Goal: Task Accomplishment & Management: Manage account settings

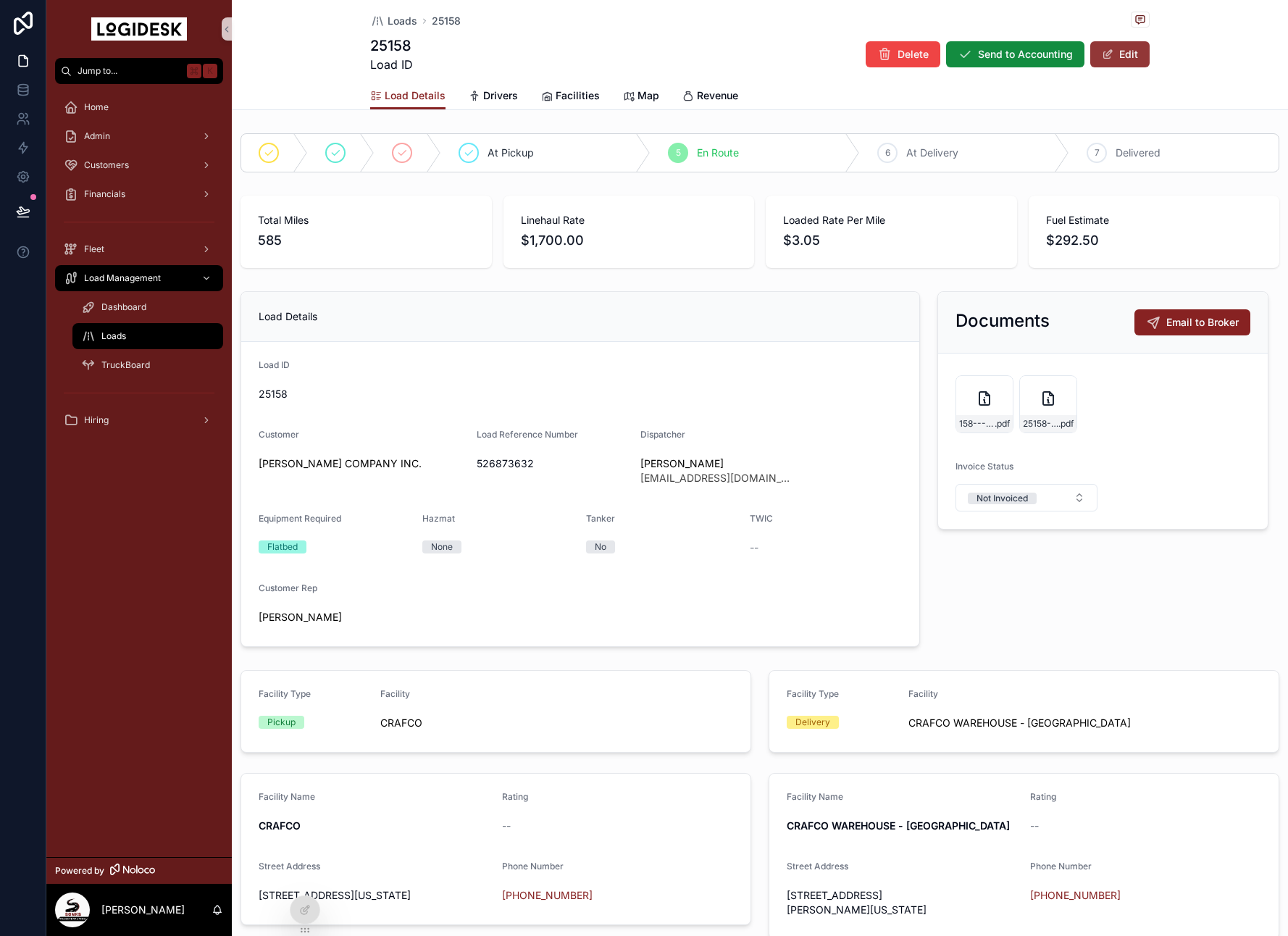
drag, startPoint x: 1175, startPoint y: 74, endPoint x: 1139, endPoint y: 57, distance: 39.8
click at [1174, 75] on div "Loads 25158 25158 Load ID Delete Send to Accounting Edit Load Details Load Deta…" at bounding box center [759, 55] width 1057 height 110
drag, startPoint x: 1136, startPoint y: 54, endPoint x: 1255, endPoint y: 197, distance: 186.0
click at [1136, 54] on button "Edit" at bounding box center [1120, 53] width 59 height 26
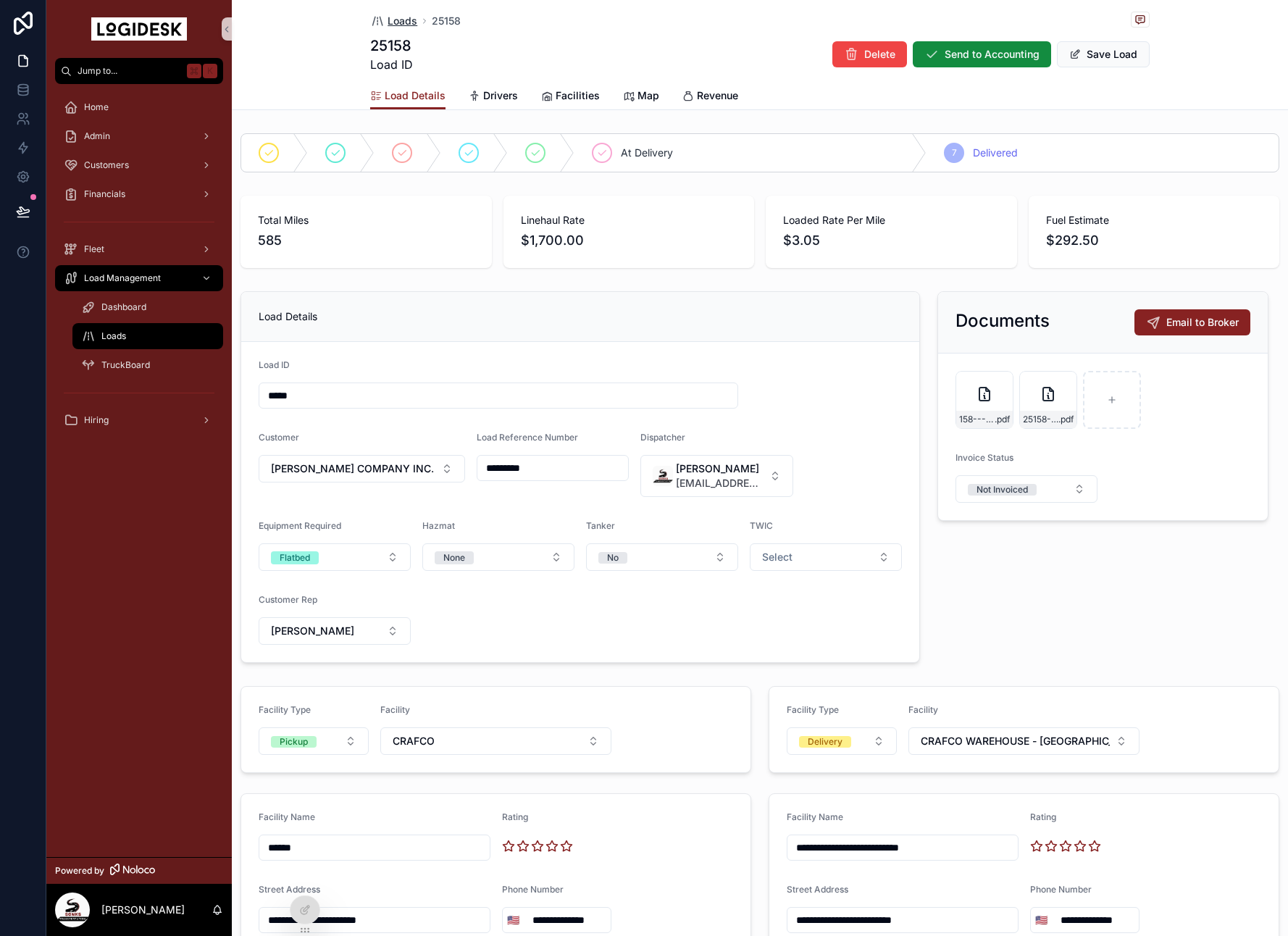
click at [401, 18] on span "Loads" at bounding box center [402, 20] width 30 height 14
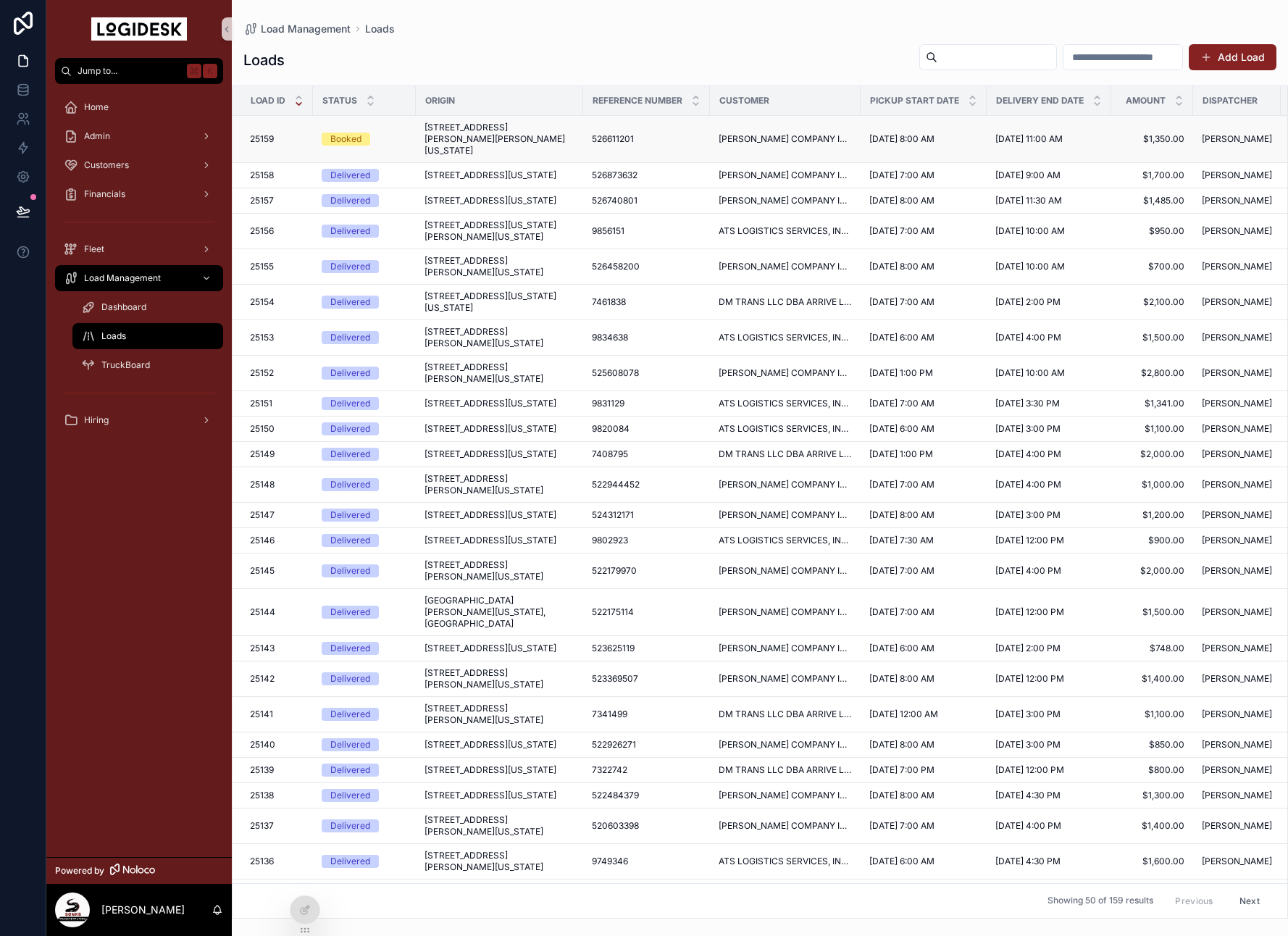
click at [492, 134] on span "[STREET_ADDRESS][PERSON_NAME][PERSON_NAME][US_STATE]" at bounding box center [499, 139] width 150 height 35
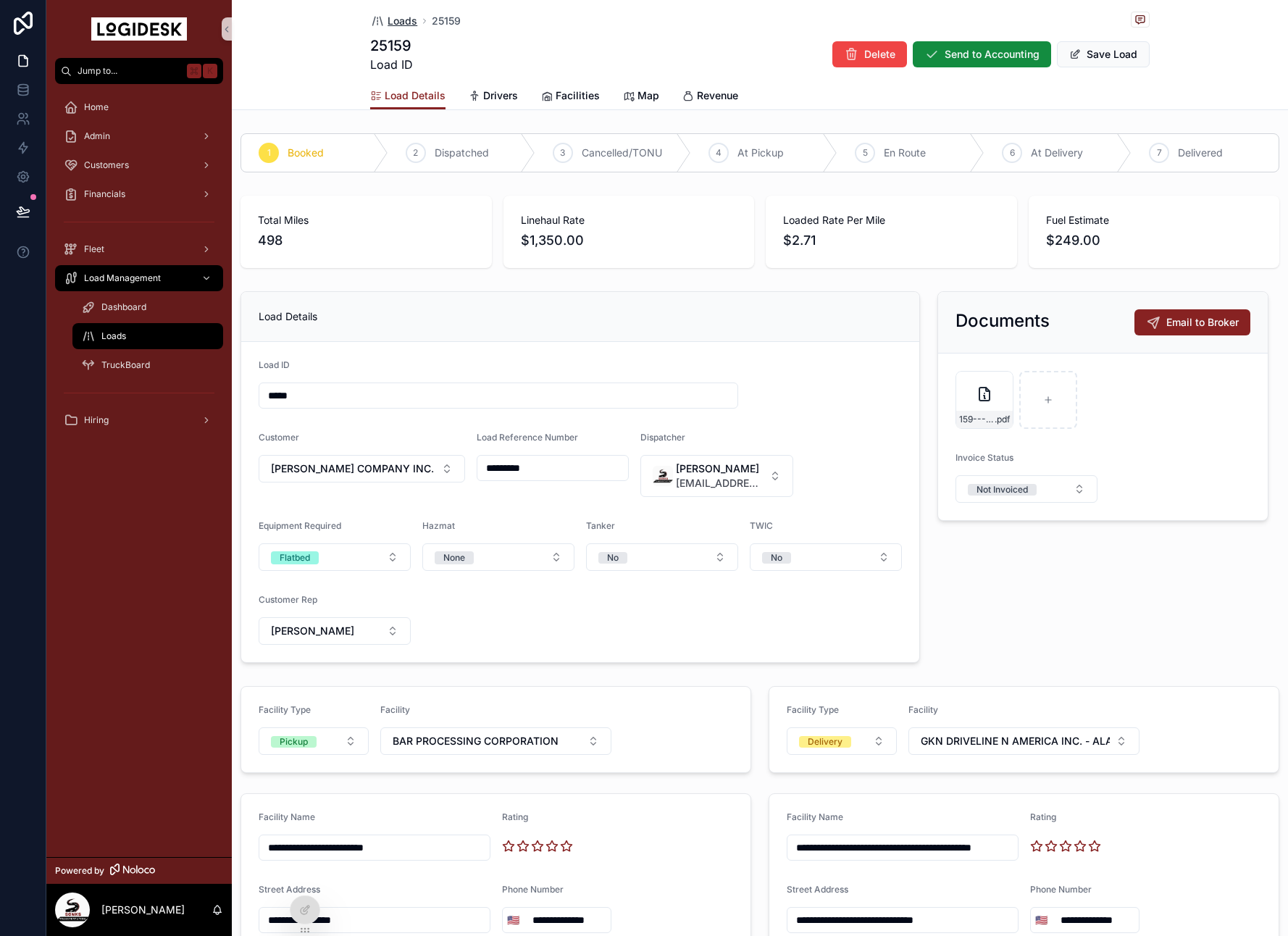
click at [400, 14] on span "Loads" at bounding box center [402, 20] width 30 height 14
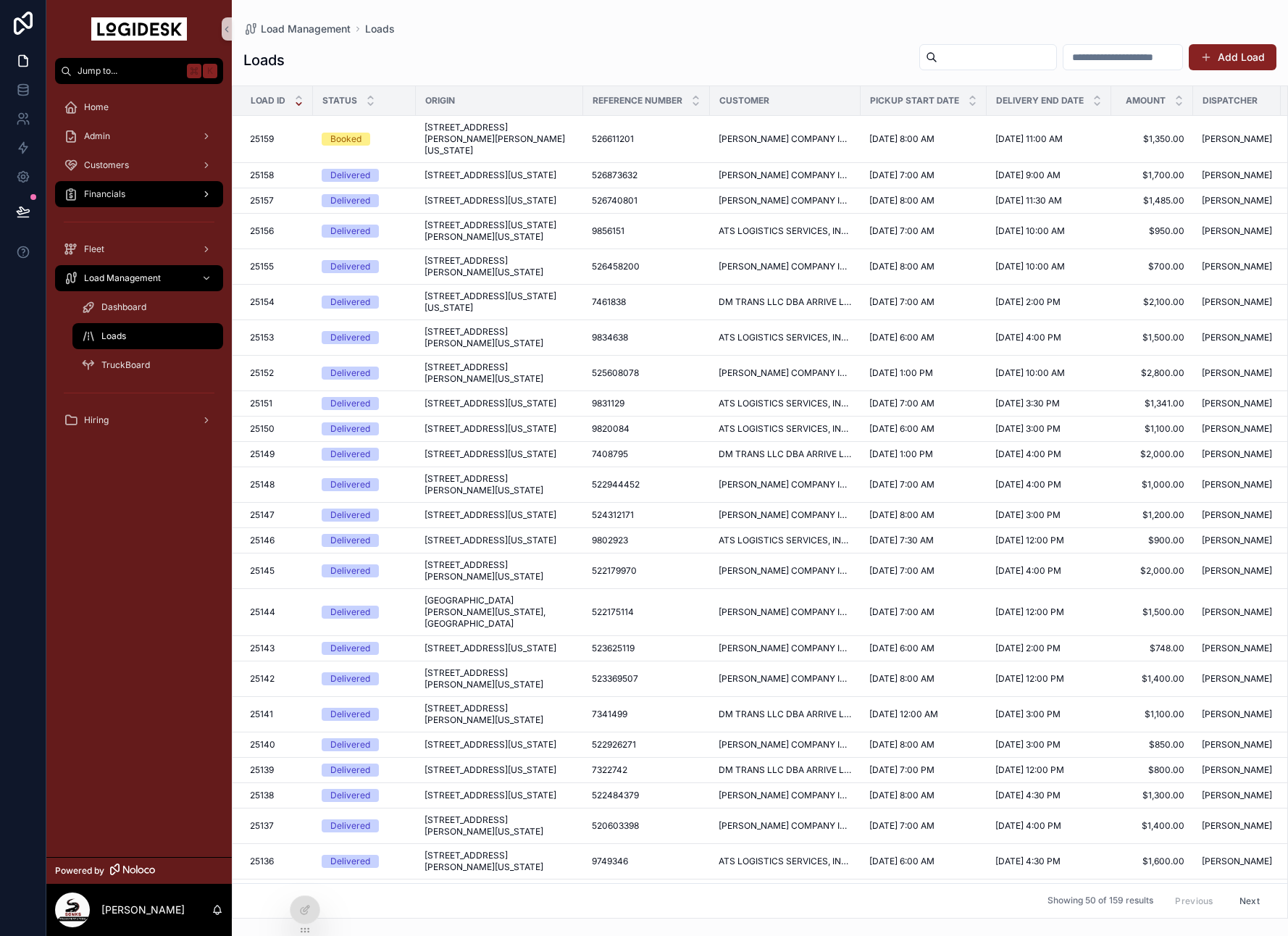
click at [119, 194] on span "Financials" at bounding box center [104, 194] width 41 height 11
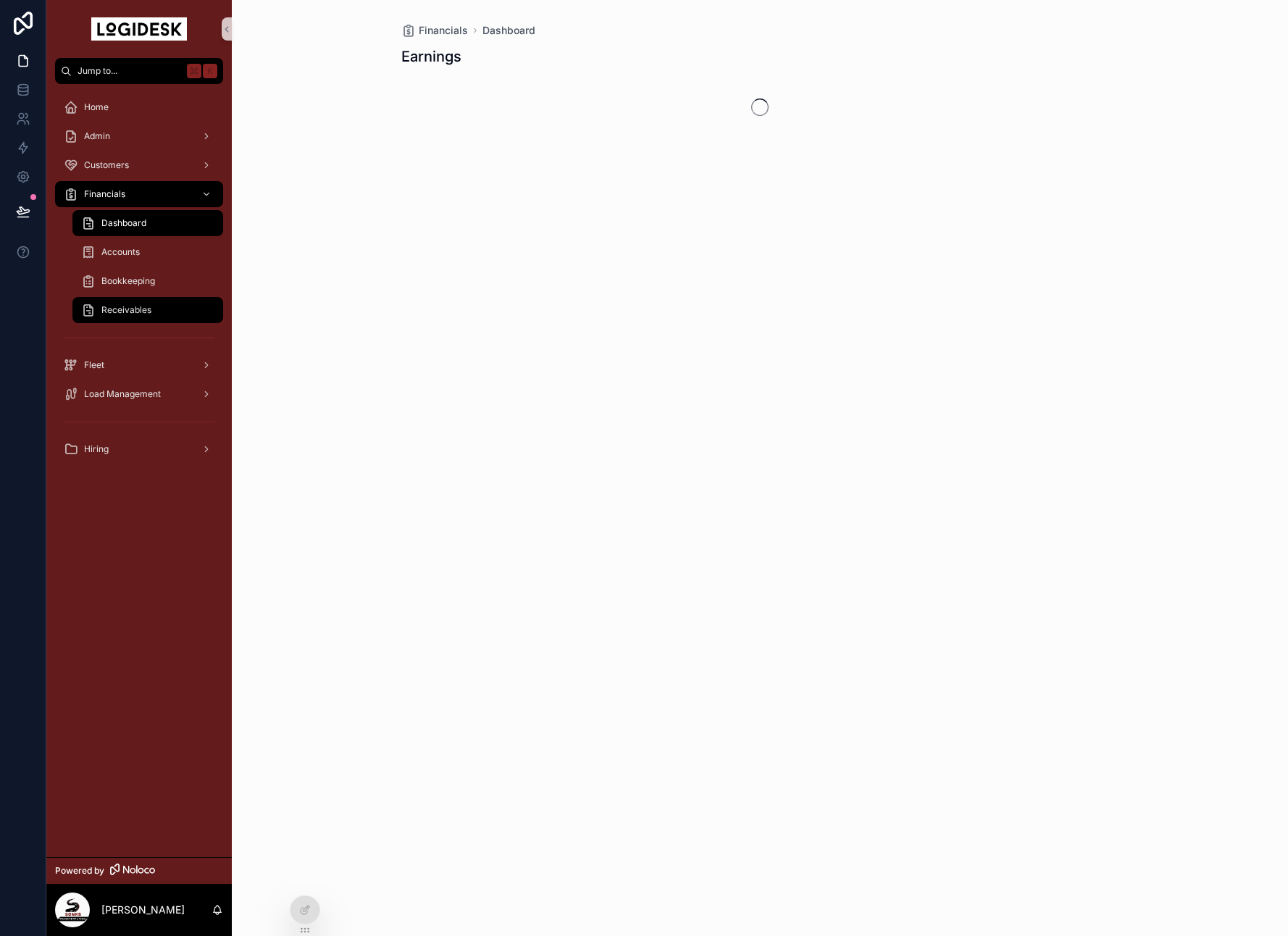
click at [131, 303] on div "Receivables" at bounding box center [148, 309] width 133 height 23
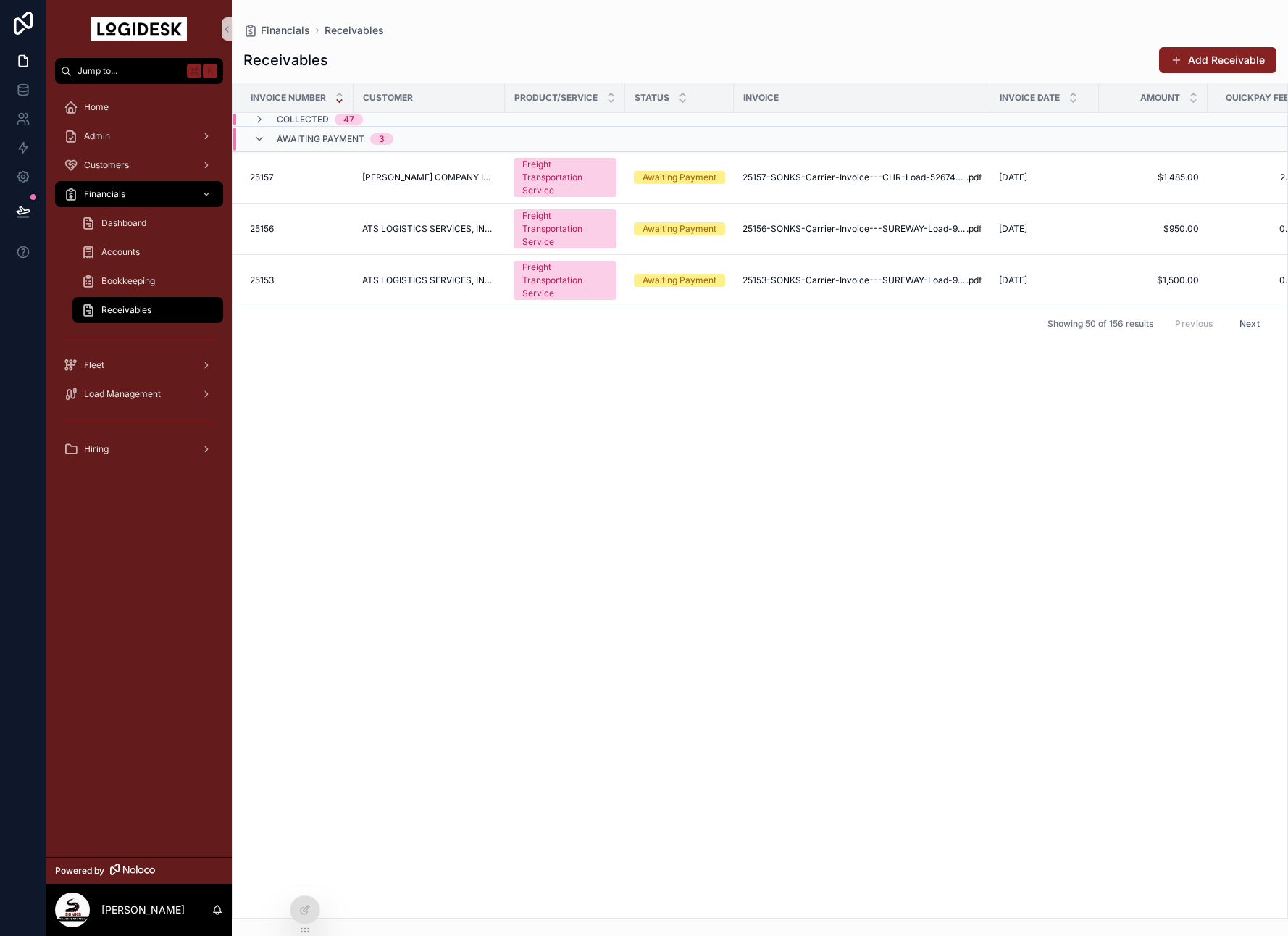
click at [143, 380] on div "Load Management" at bounding box center [139, 394] width 186 height 29
click at [144, 391] on span "Load Management" at bounding box center [122, 394] width 77 height 11
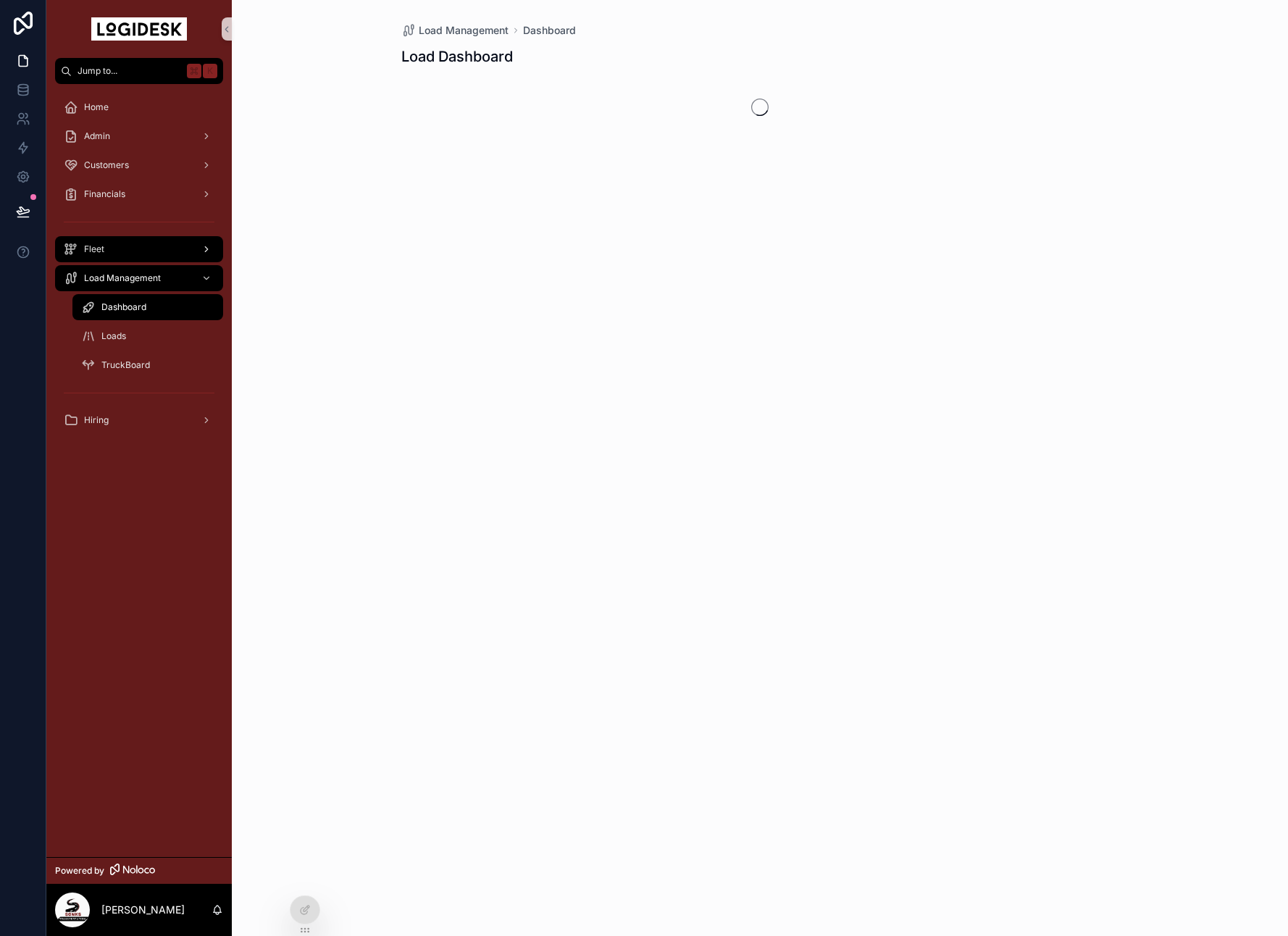
click at [101, 249] on span "Fleet" at bounding box center [93, 249] width 20 height 11
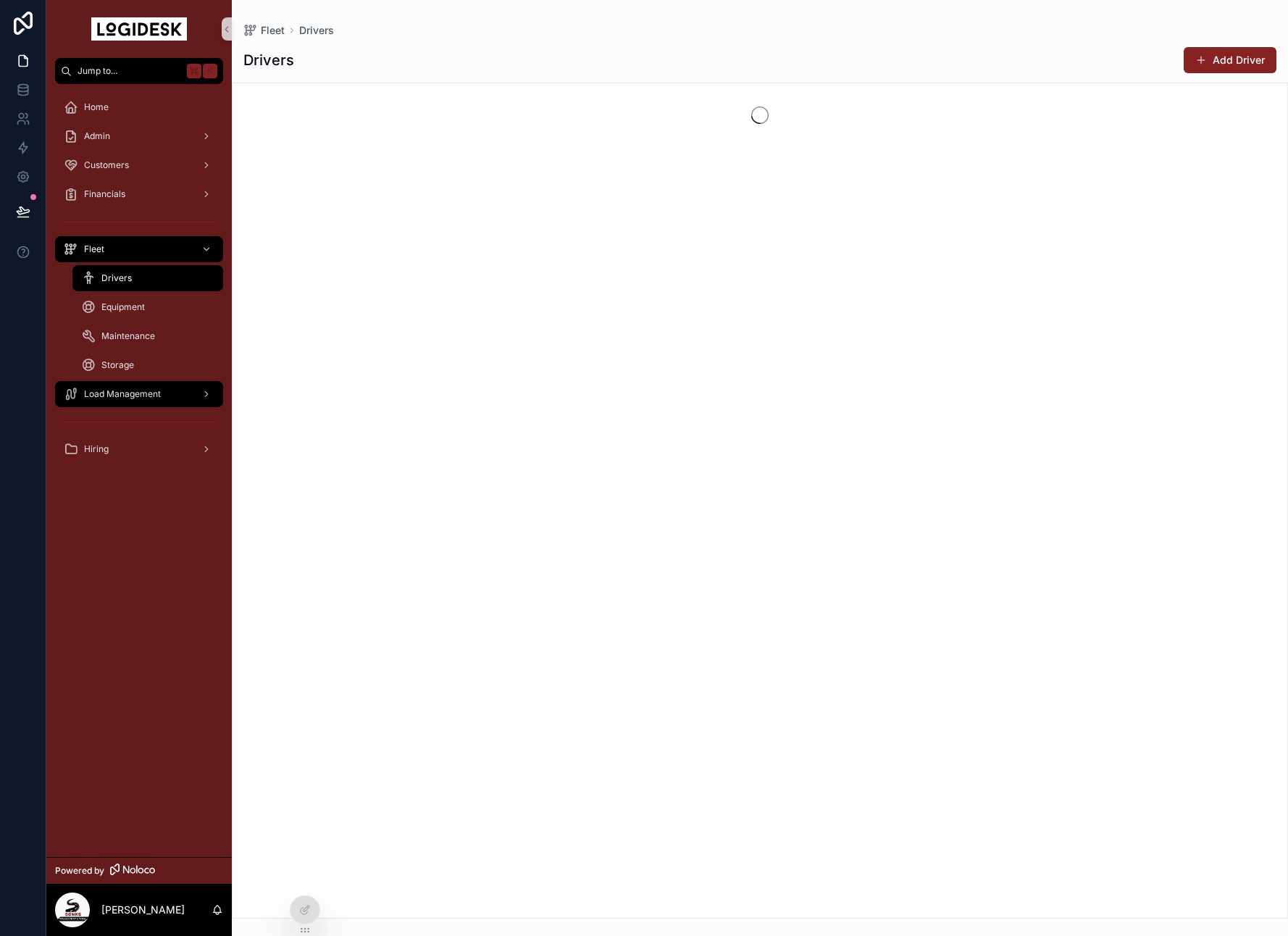
click at [146, 403] on div "Load Management" at bounding box center [139, 394] width 151 height 23
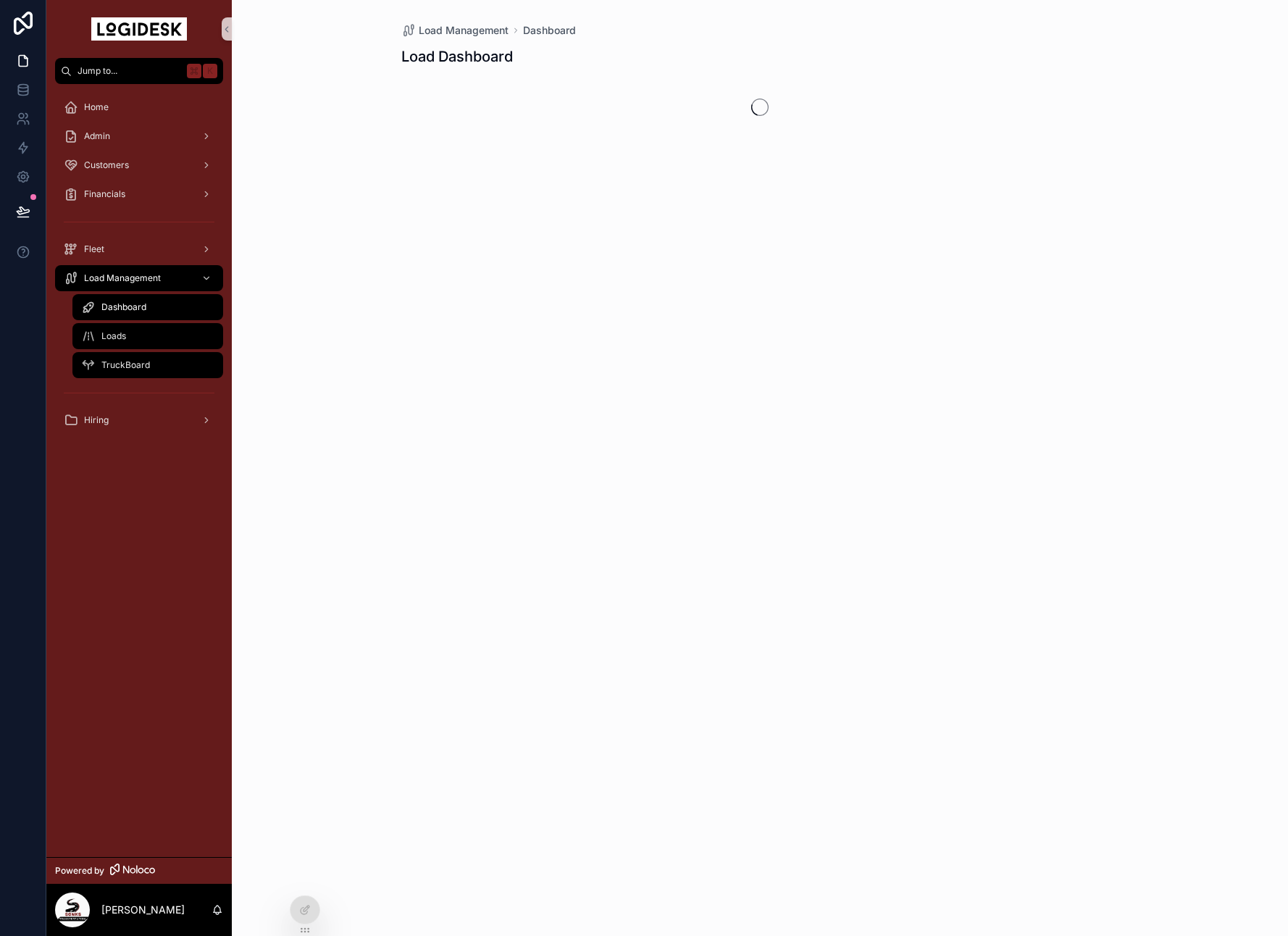
drag, startPoint x: 123, startPoint y: 343, endPoint x: 116, endPoint y: 351, distance: 10.6
click at [123, 343] on div "Loads" at bounding box center [148, 336] width 133 height 23
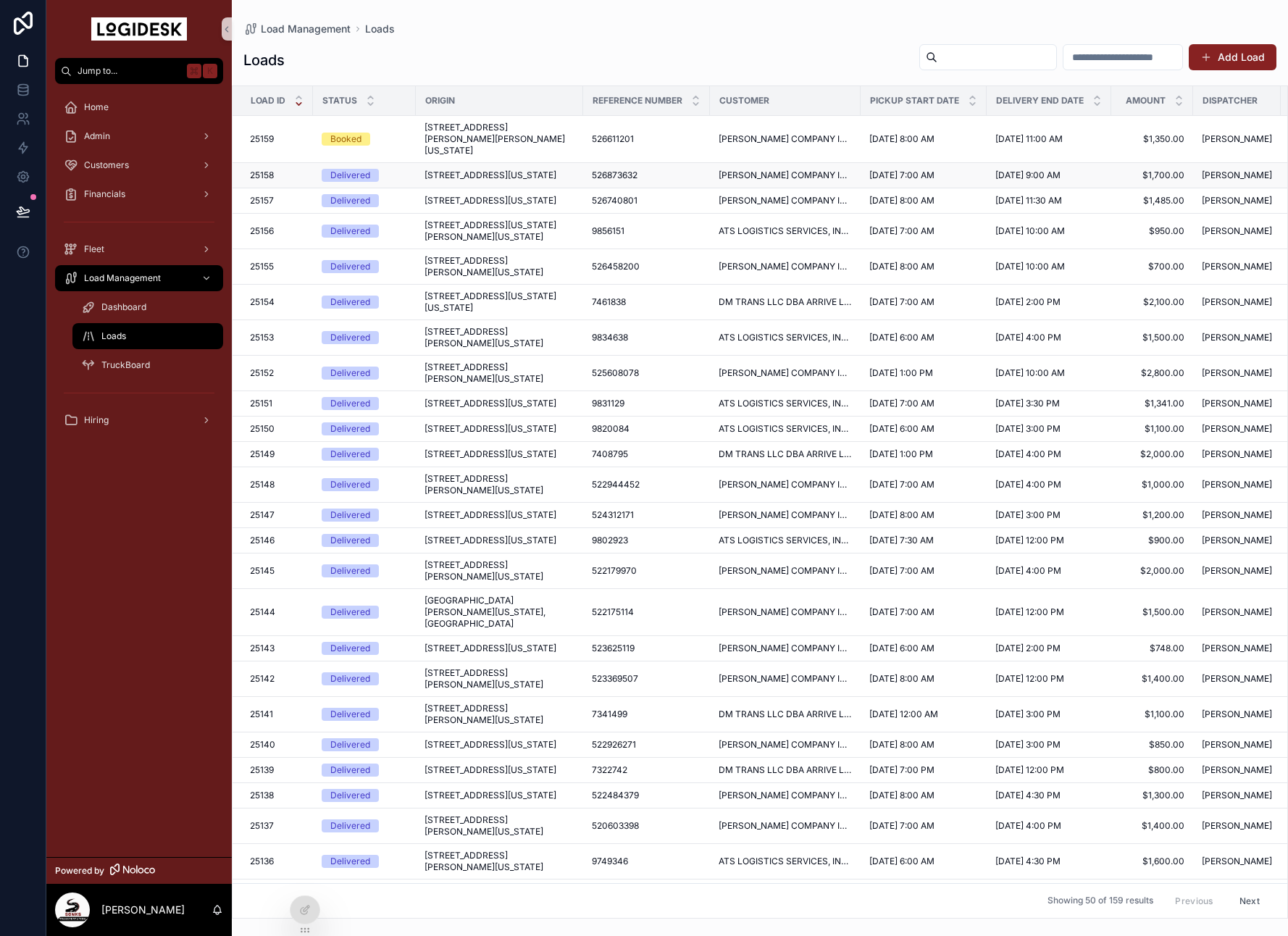
click at [534, 180] on span "[STREET_ADDRESS][US_STATE]" at bounding box center [491, 175] width 131 height 11
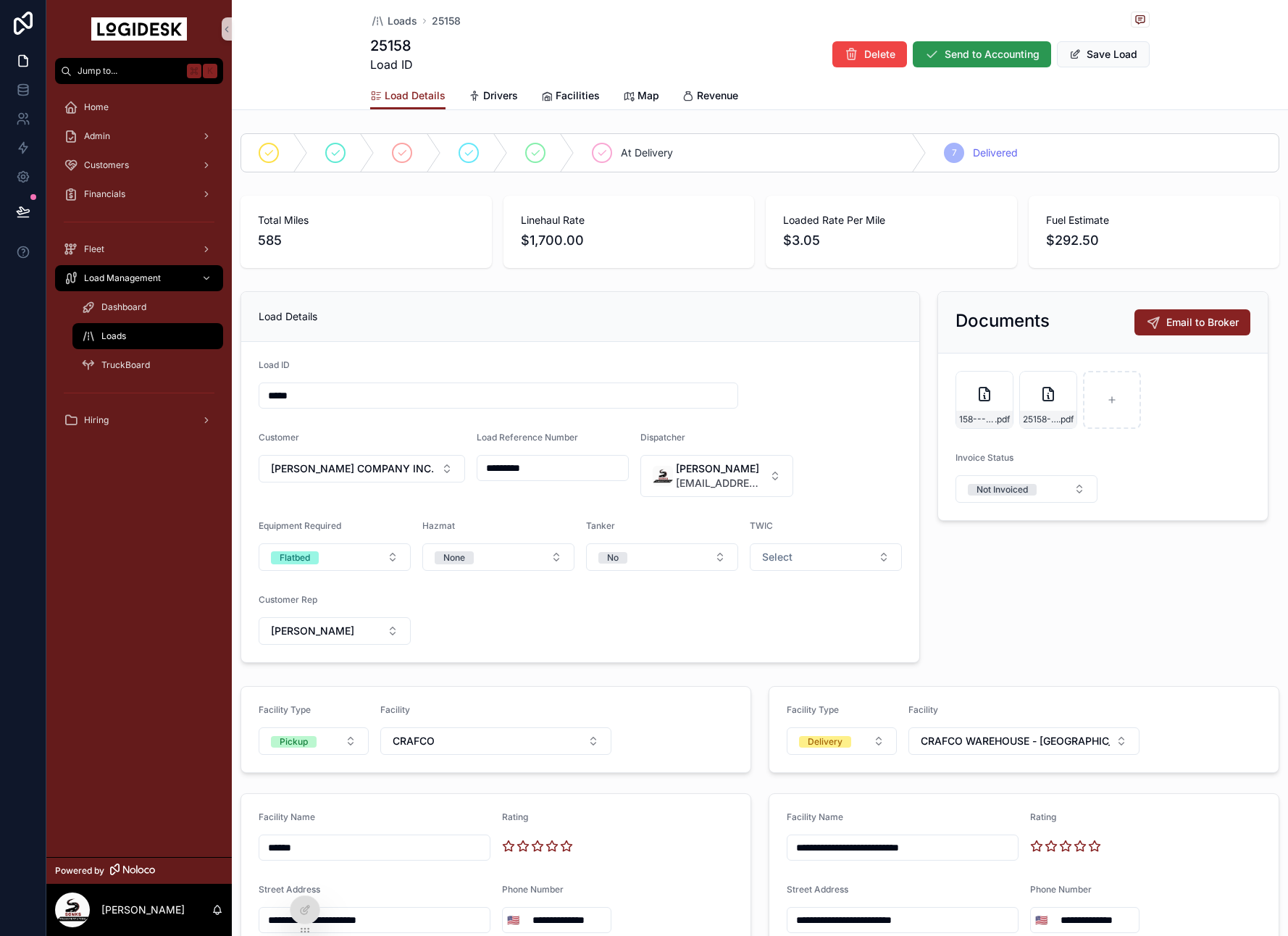
click at [976, 61] on span "Send to Accounting" at bounding box center [993, 53] width 95 height 14
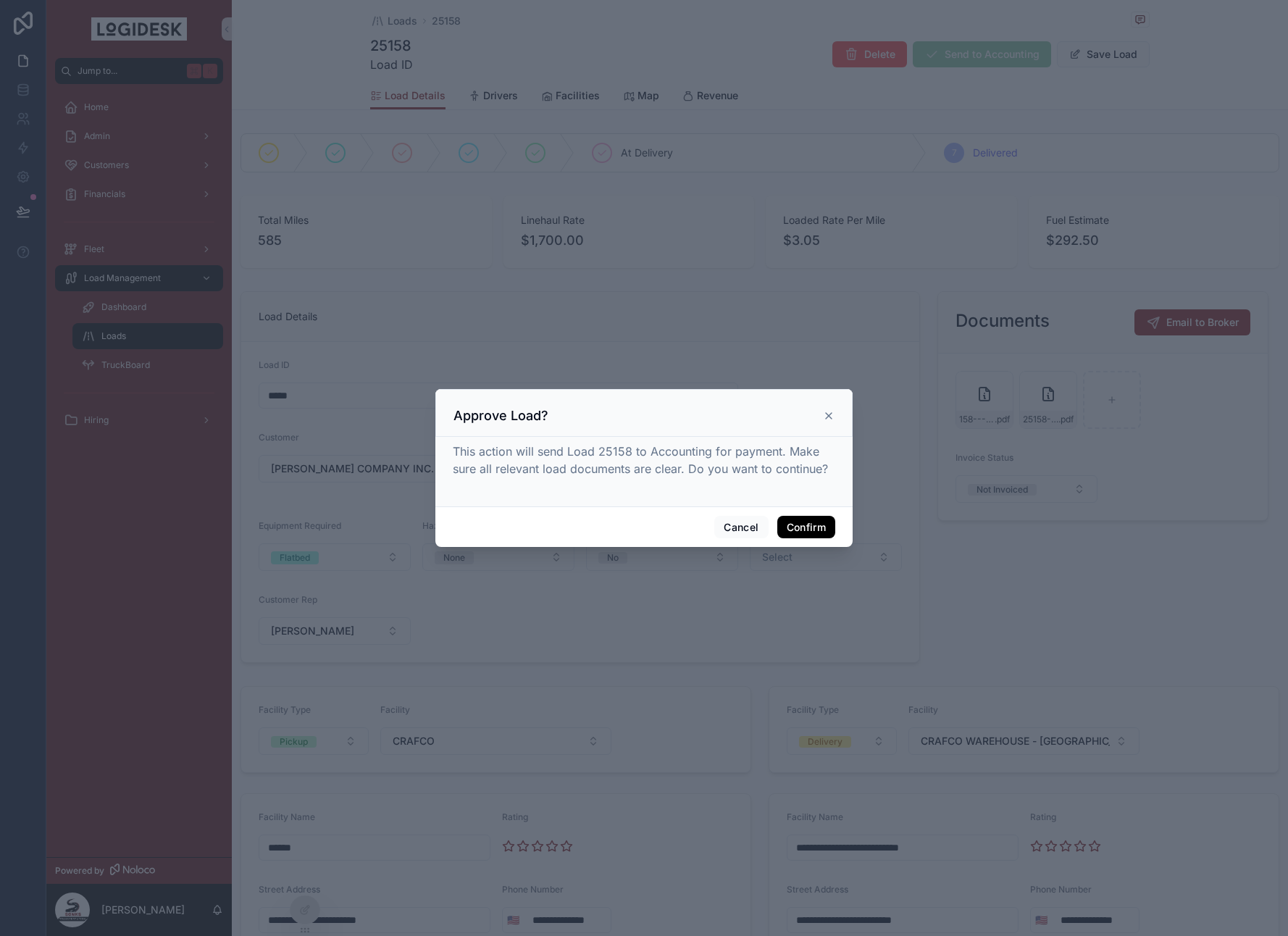
drag, startPoint x: 799, startPoint y: 522, endPoint x: 552, endPoint y: 329, distance: 313.5
click at [799, 522] on button "Confirm" at bounding box center [806, 528] width 58 height 23
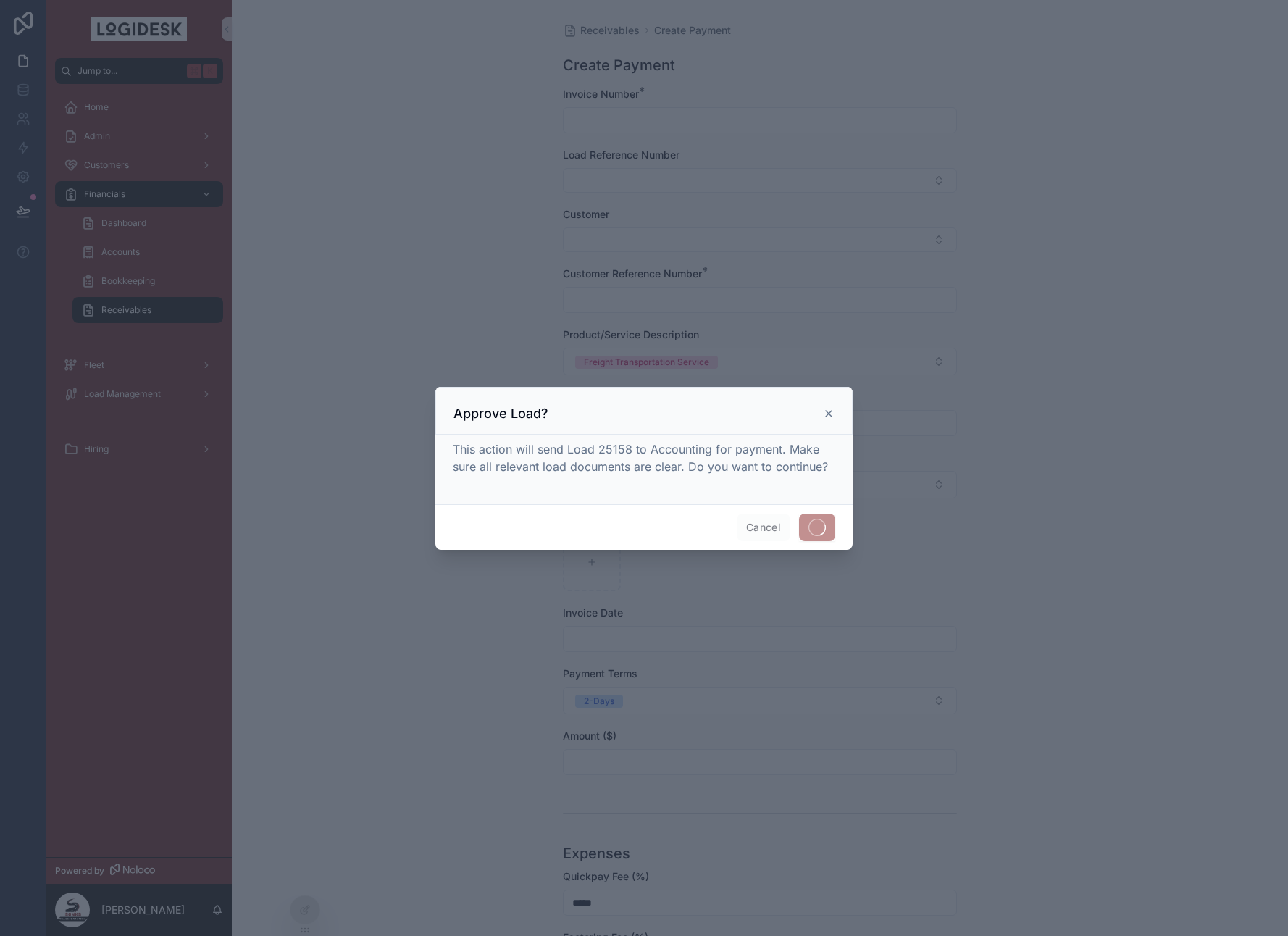
click at [608, 108] on div at bounding box center [644, 468] width 1288 height 936
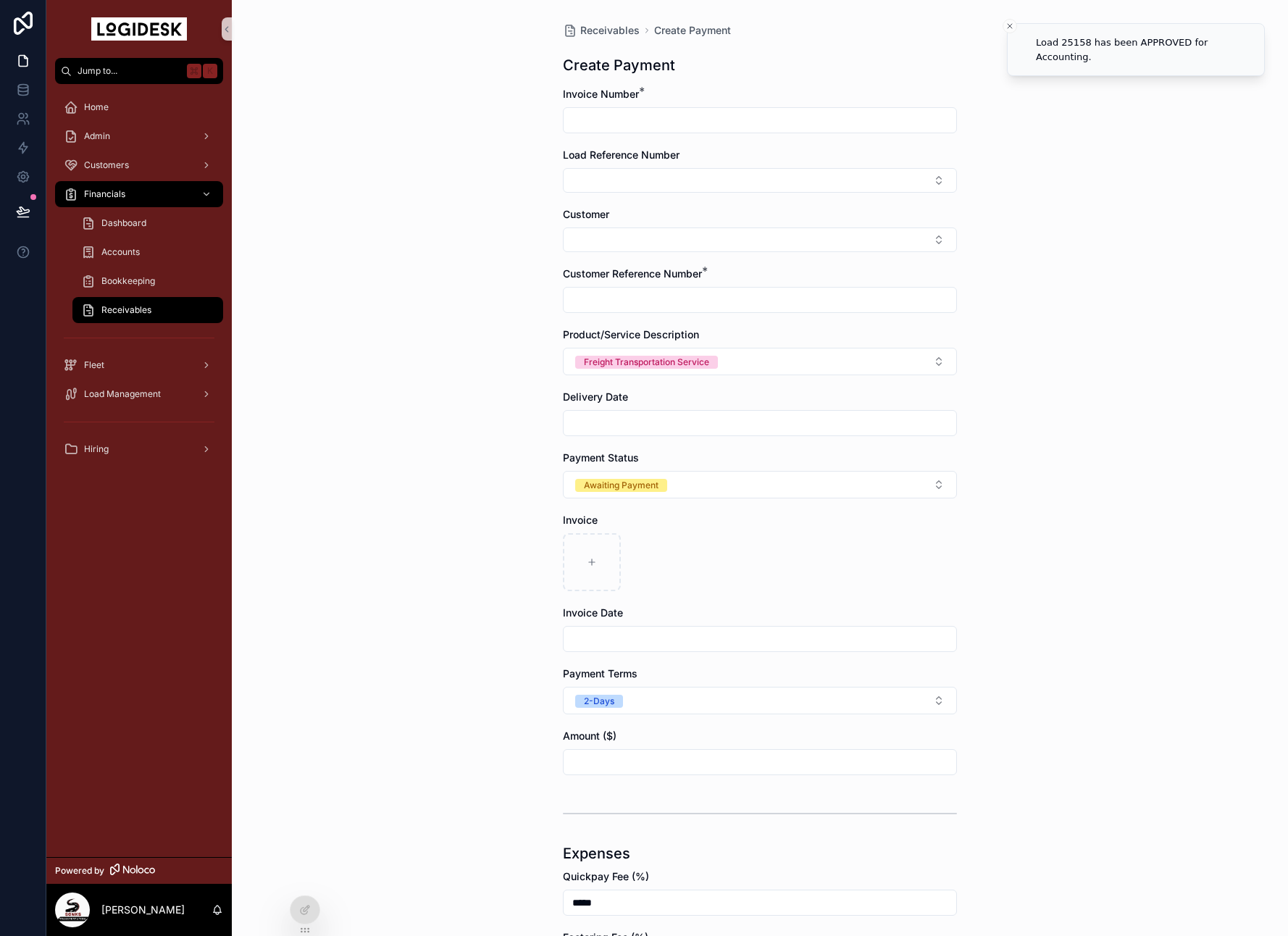
click at [634, 126] on input "scrollable content" at bounding box center [760, 120] width 392 height 20
type input "*****"
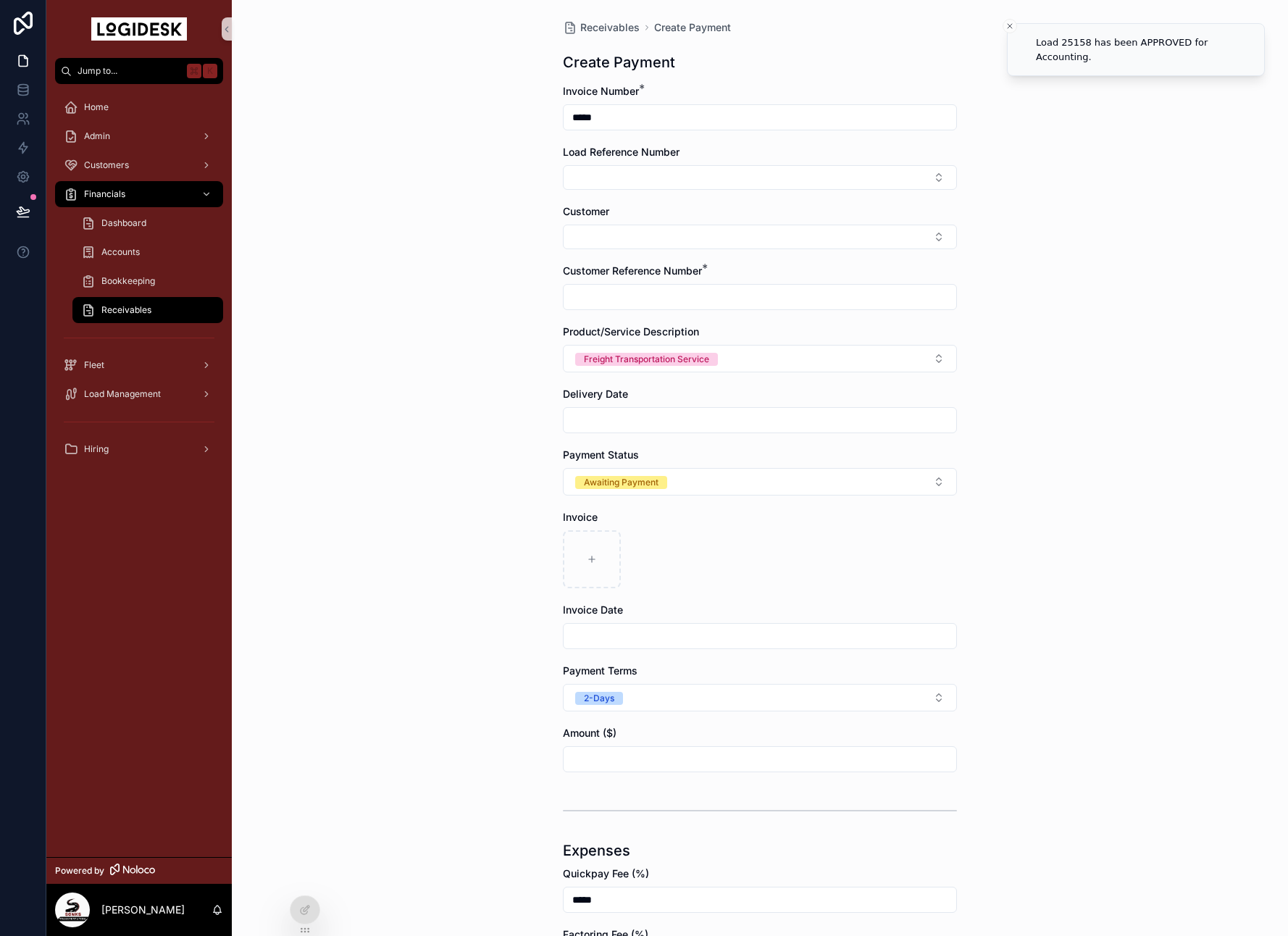
drag, startPoint x: 630, startPoint y: 149, endPoint x: 634, endPoint y: 159, distance: 10.8
click at [629, 150] on span "Load Reference Number" at bounding box center [621, 151] width 116 height 12
click at [634, 165] on div "Load Reference Number" at bounding box center [760, 169] width 394 height 45
click at [625, 172] on button "Select Button" at bounding box center [760, 179] width 394 height 25
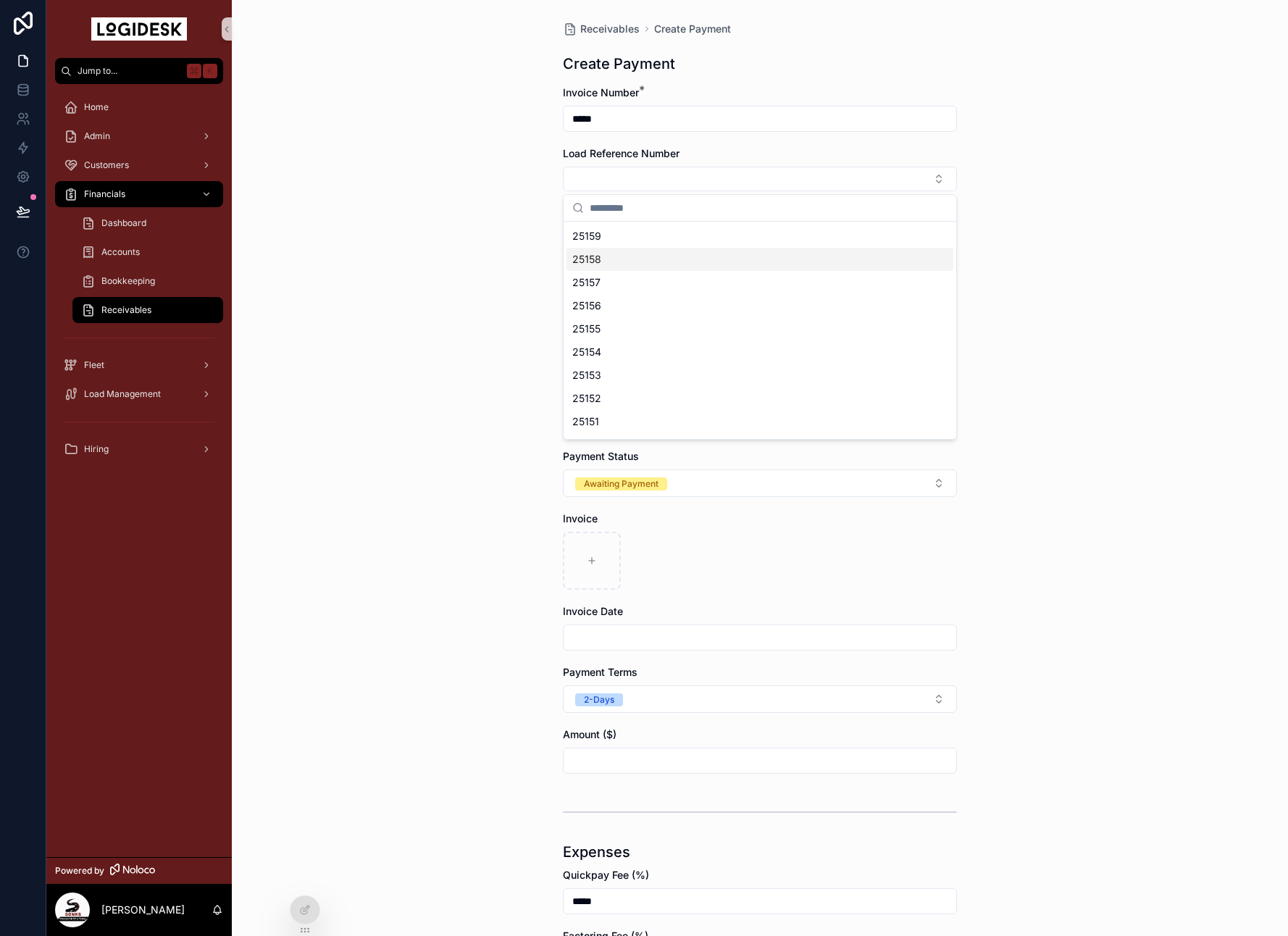
click at [630, 263] on div "25158" at bounding box center [760, 259] width 387 height 23
type input "*********"
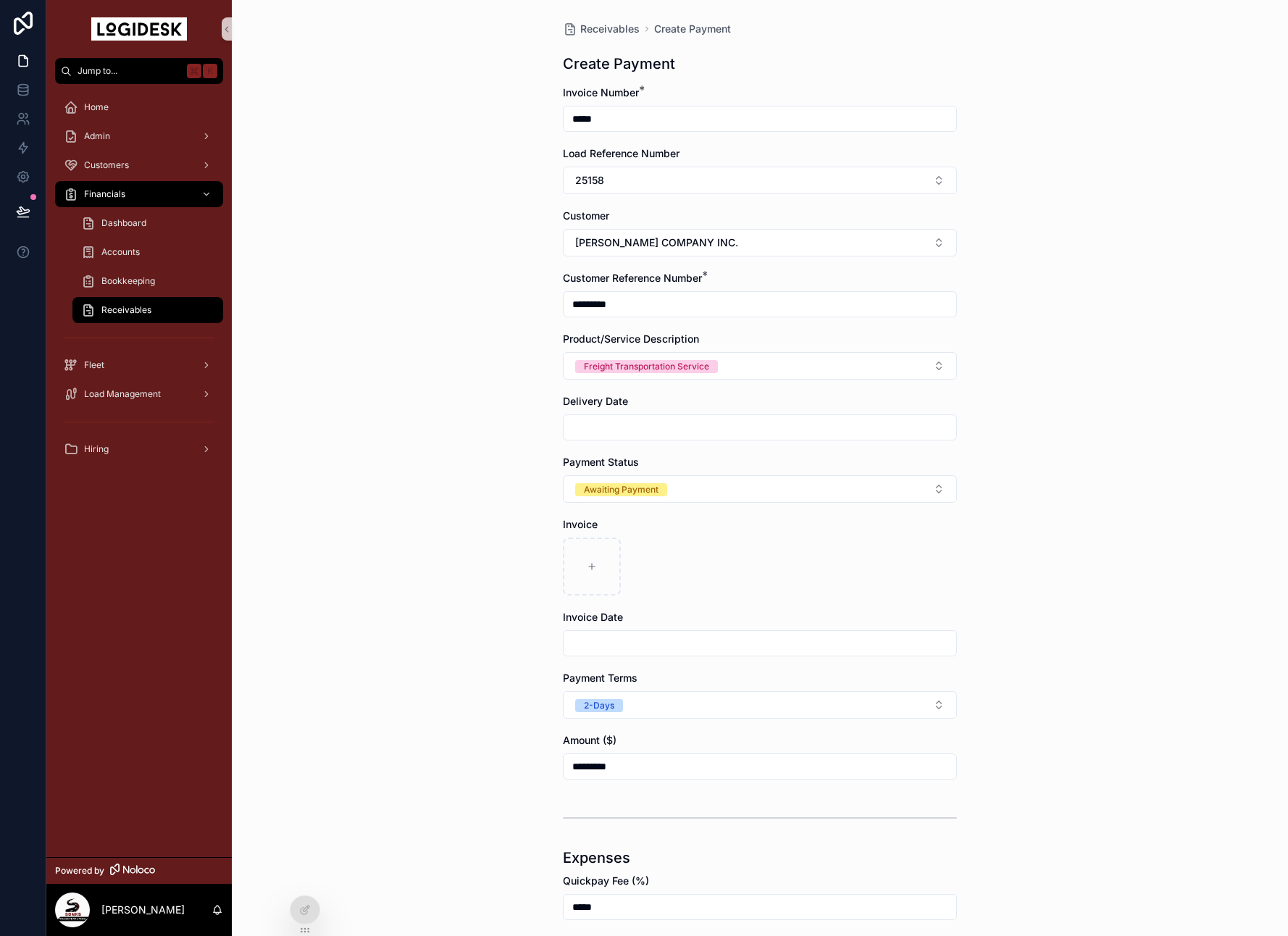
click at [658, 426] on input "scrollable content" at bounding box center [760, 427] width 392 height 20
click at [788, 546] on button "4" at bounding box center [786, 547] width 26 height 26
type input "********"
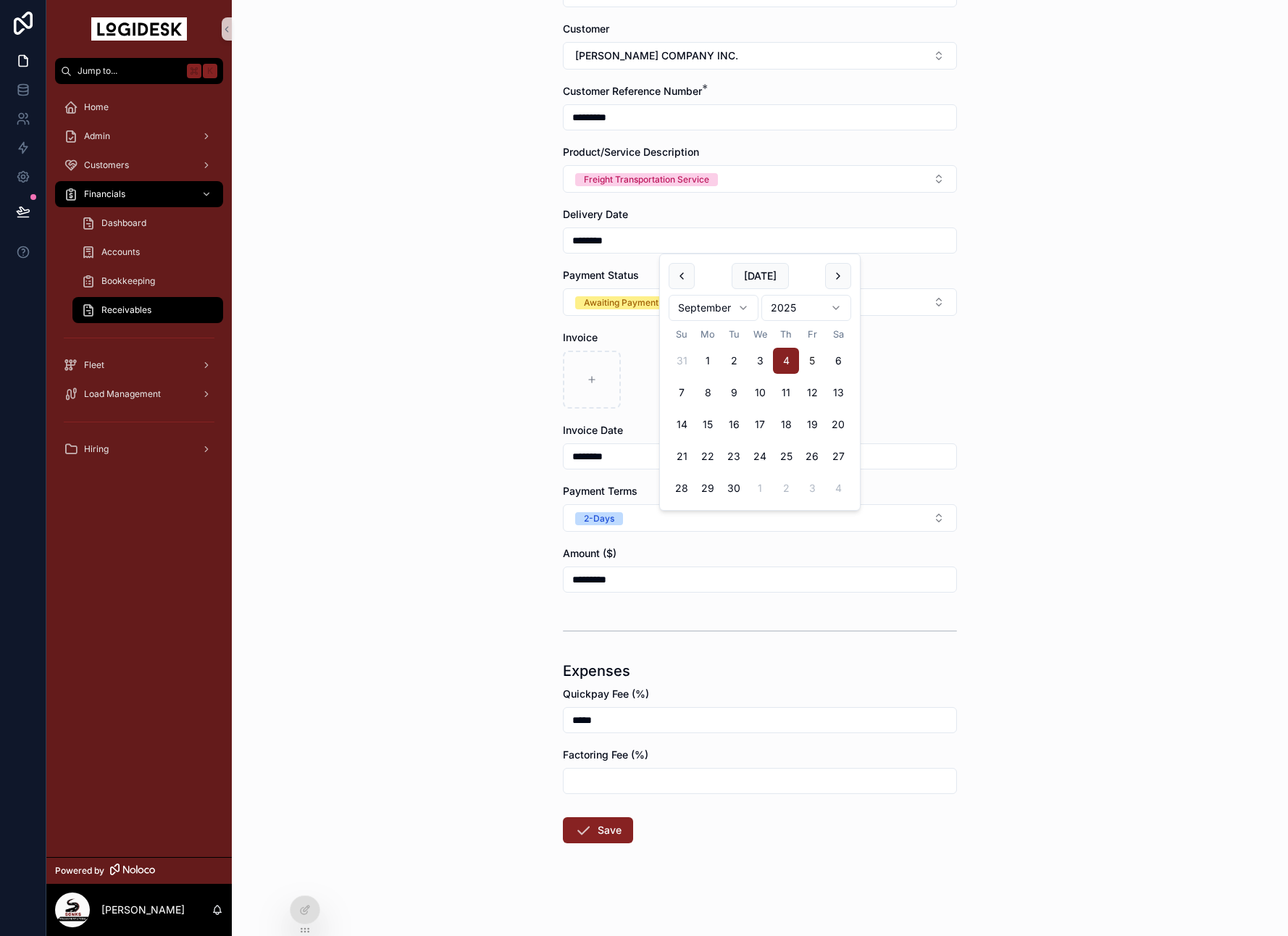
click at [1151, 483] on div "Receivables Create Payment Create Payment Invoice Number * ***** Load Reference…" at bounding box center [759, 279] width 1057 height 936
click at [603, 827] on button "Save" at bounding box center [598, 829] width 70 height 26
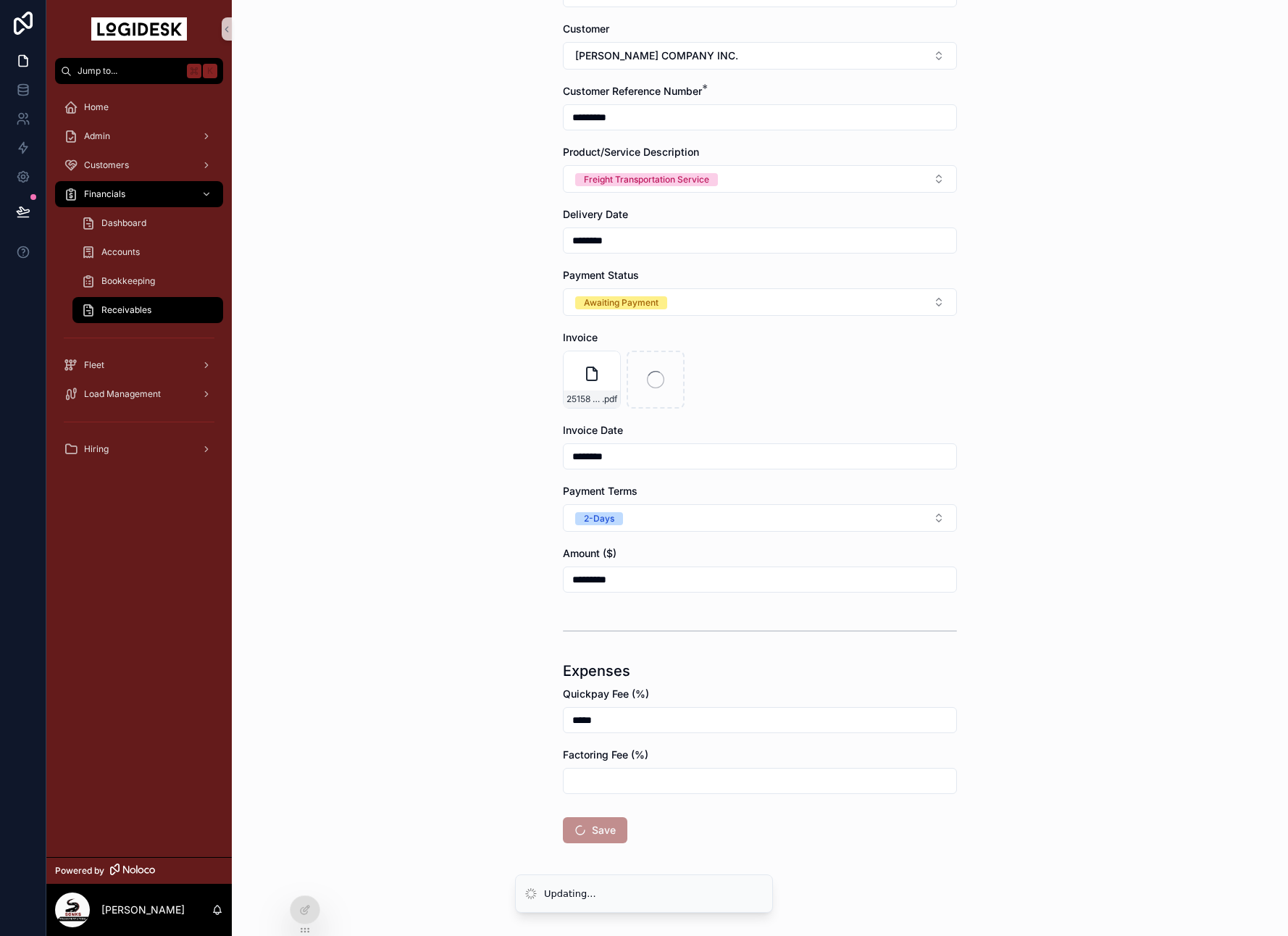
drag, startPoint x: 602, startPoint y: 723, endPoint x: 504, endPoint y: 713, distance: 98.5
click at [510, 715] on div "Receivables Create Payment Create Payment Invoice Number * ***** Load Reference…" at bounding box center [759, 279] width 1057 height 936
type input "*****"
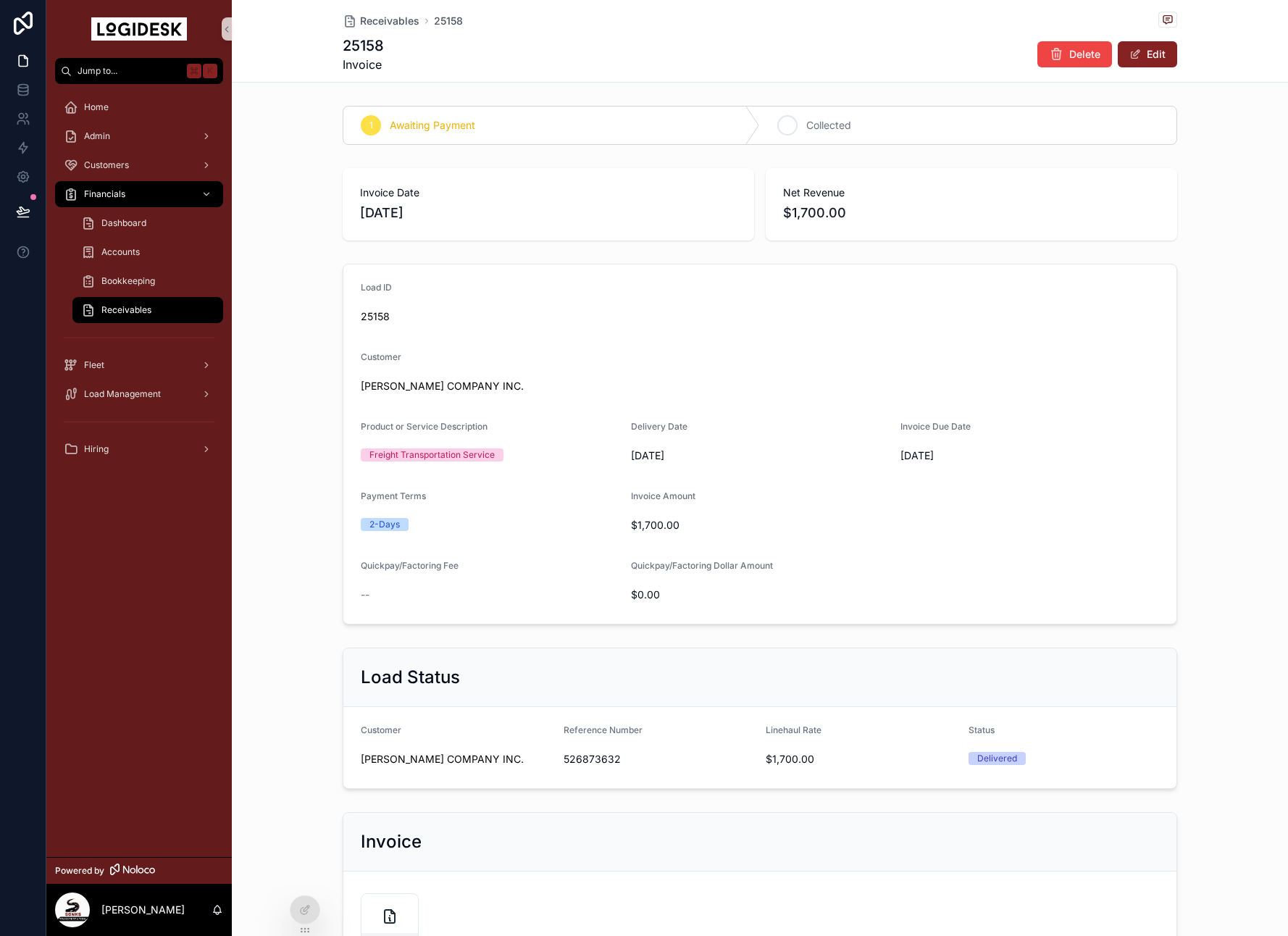
scroll to position [1, 0]
drag, startPoint x: 1162, startPoint y: 56, endPoint x: 1152, endPoint y: 149, distance: 93.5
click at [1162, 56] on button "Edit" at bounding box center [1148, 53] width 59 height 26
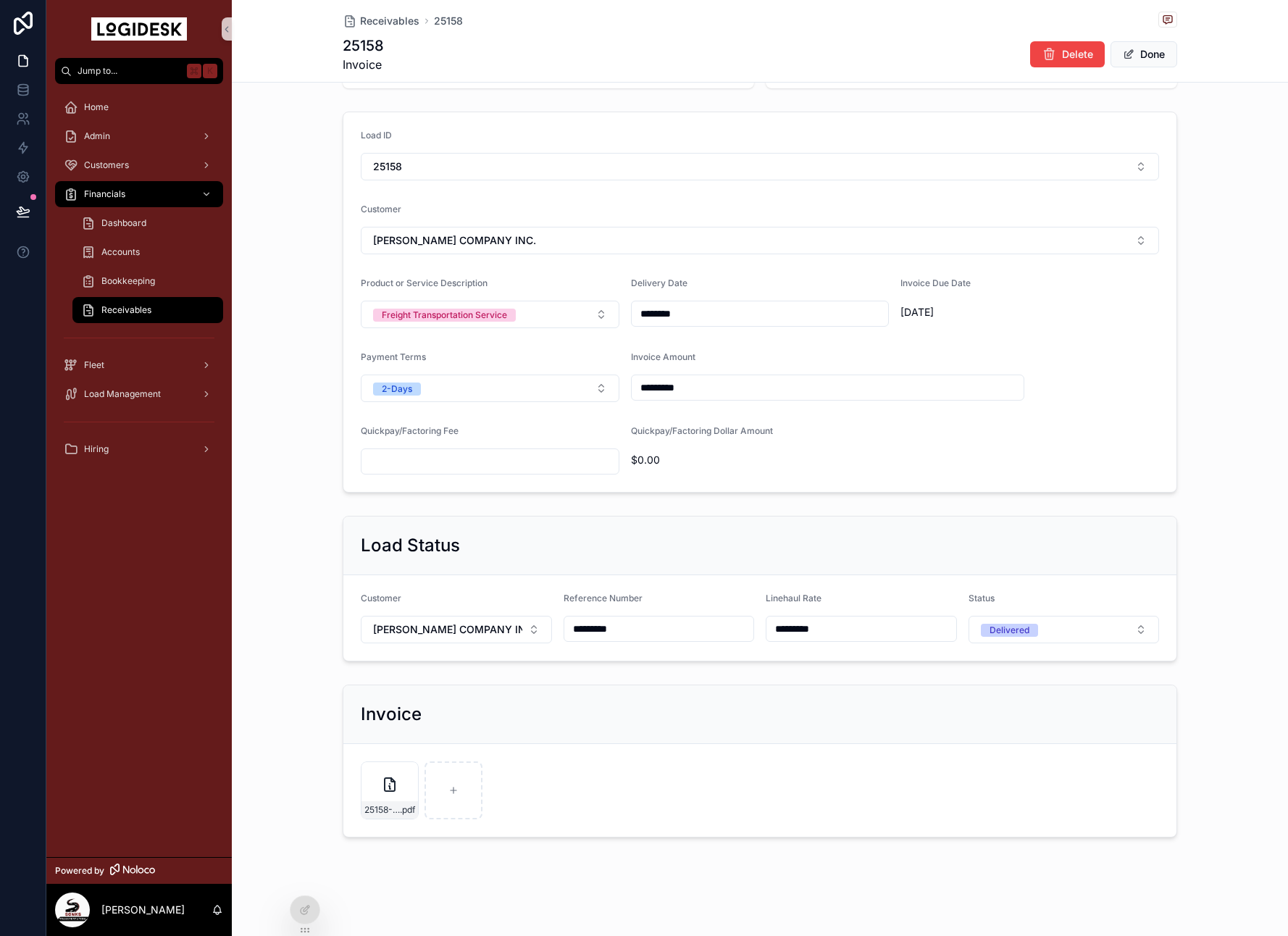
scroll to position [0, 0]
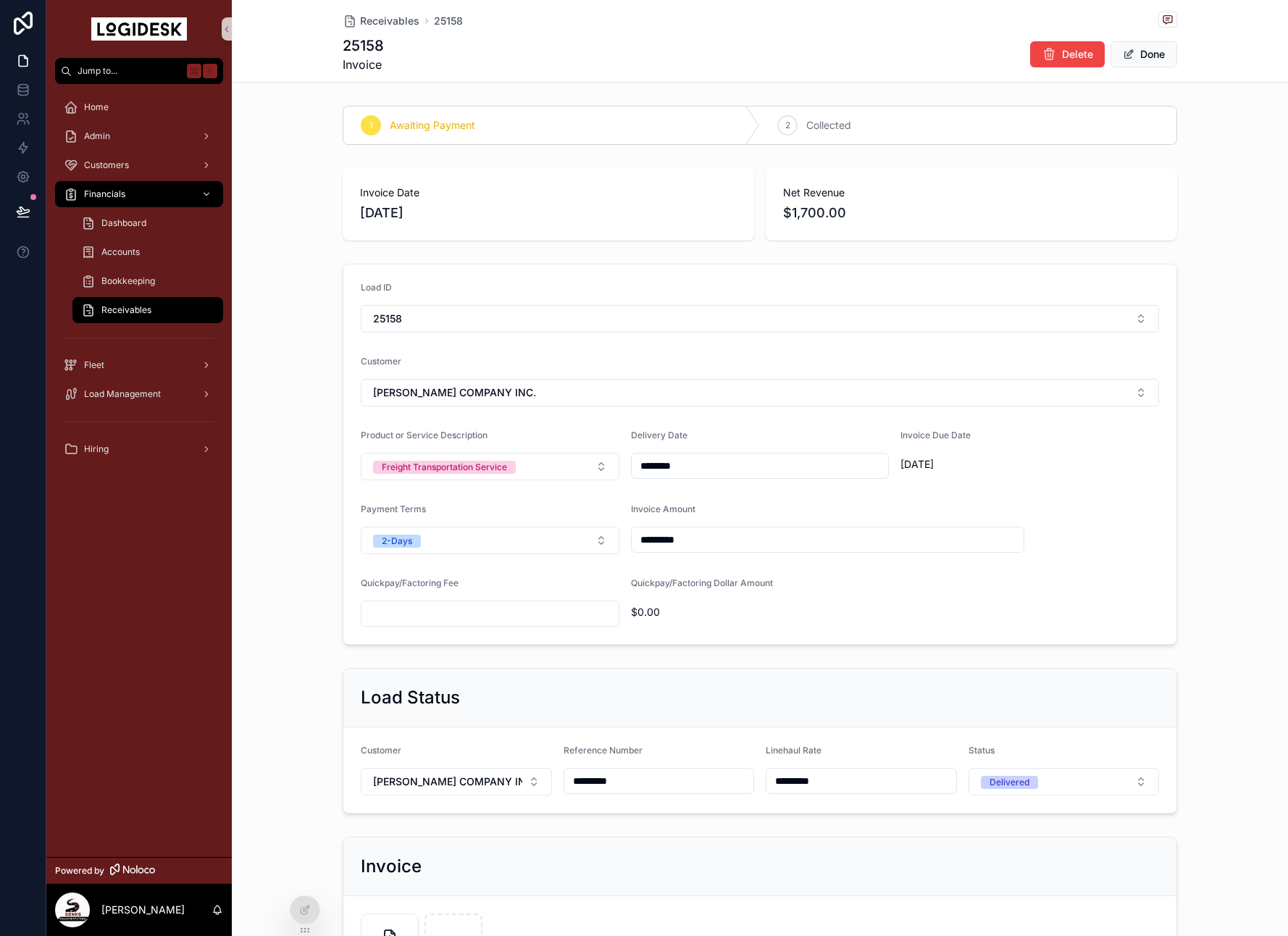
click at [863, 598] on form "Load ID 25158 Customer [PERSON_NAME] COMPANY INC. Product or Service Descriptio…" at bounding box center [760, 454] width 834 height 380
click at [302, 903] on div at bounding box center [305, 909] width 29 height 28
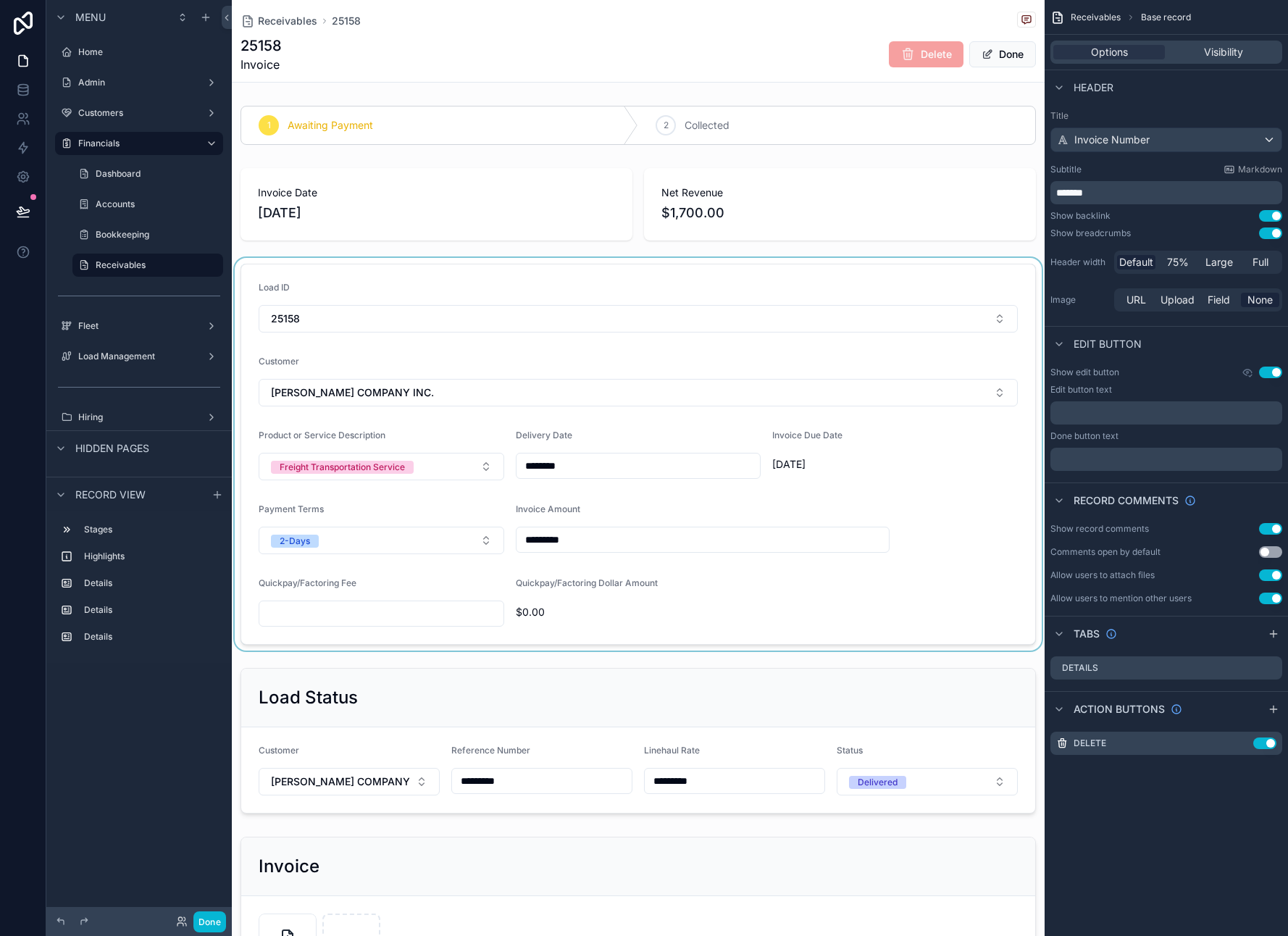
click at [827, 573] on div "scrollable content" at bounding box center [637, 454] width 813 height 392
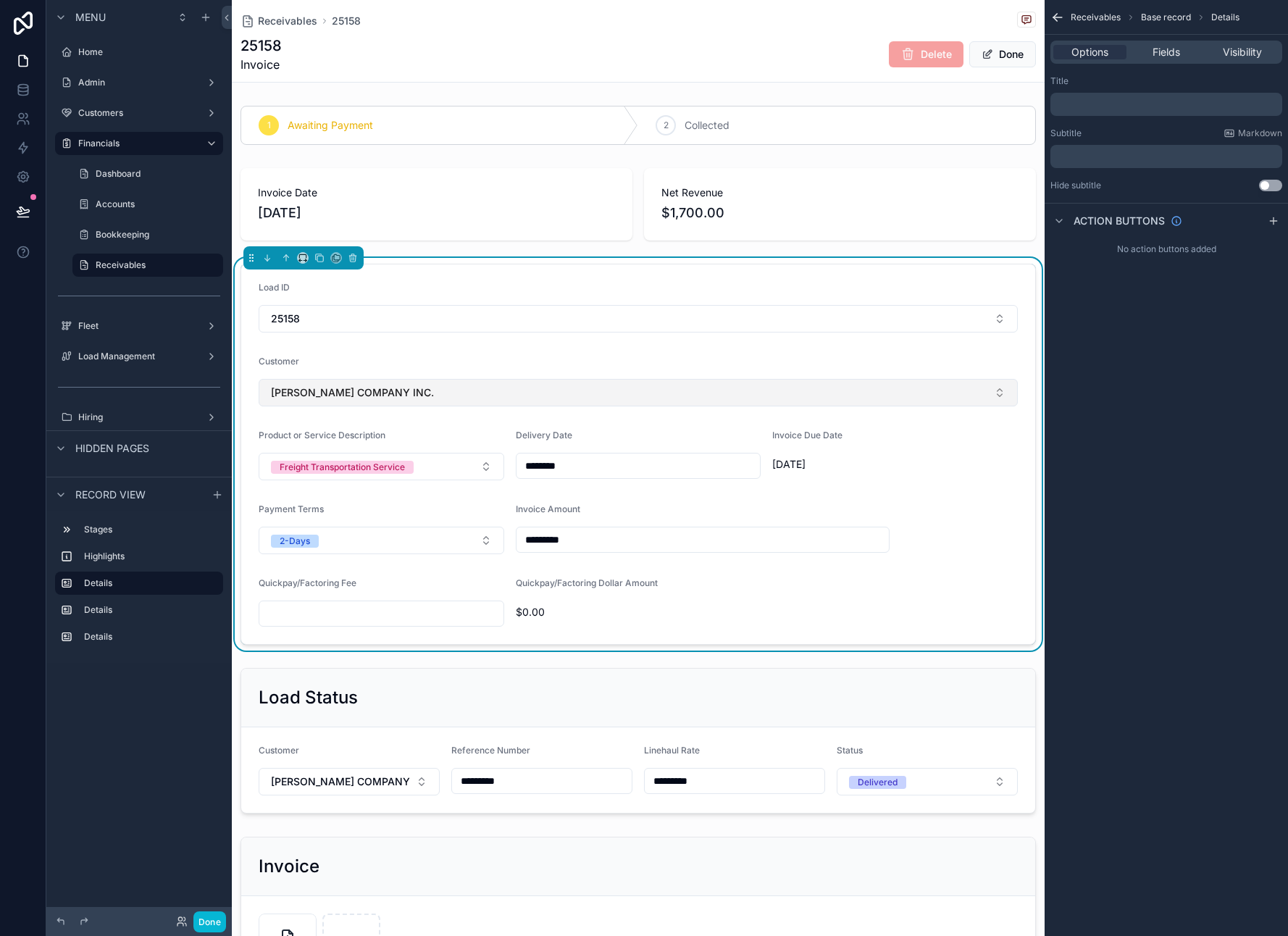
click at [941, 403] on button "[PERSON_NAME] COMPANY INC." at bounding box center [638, 392] width 759 height 28
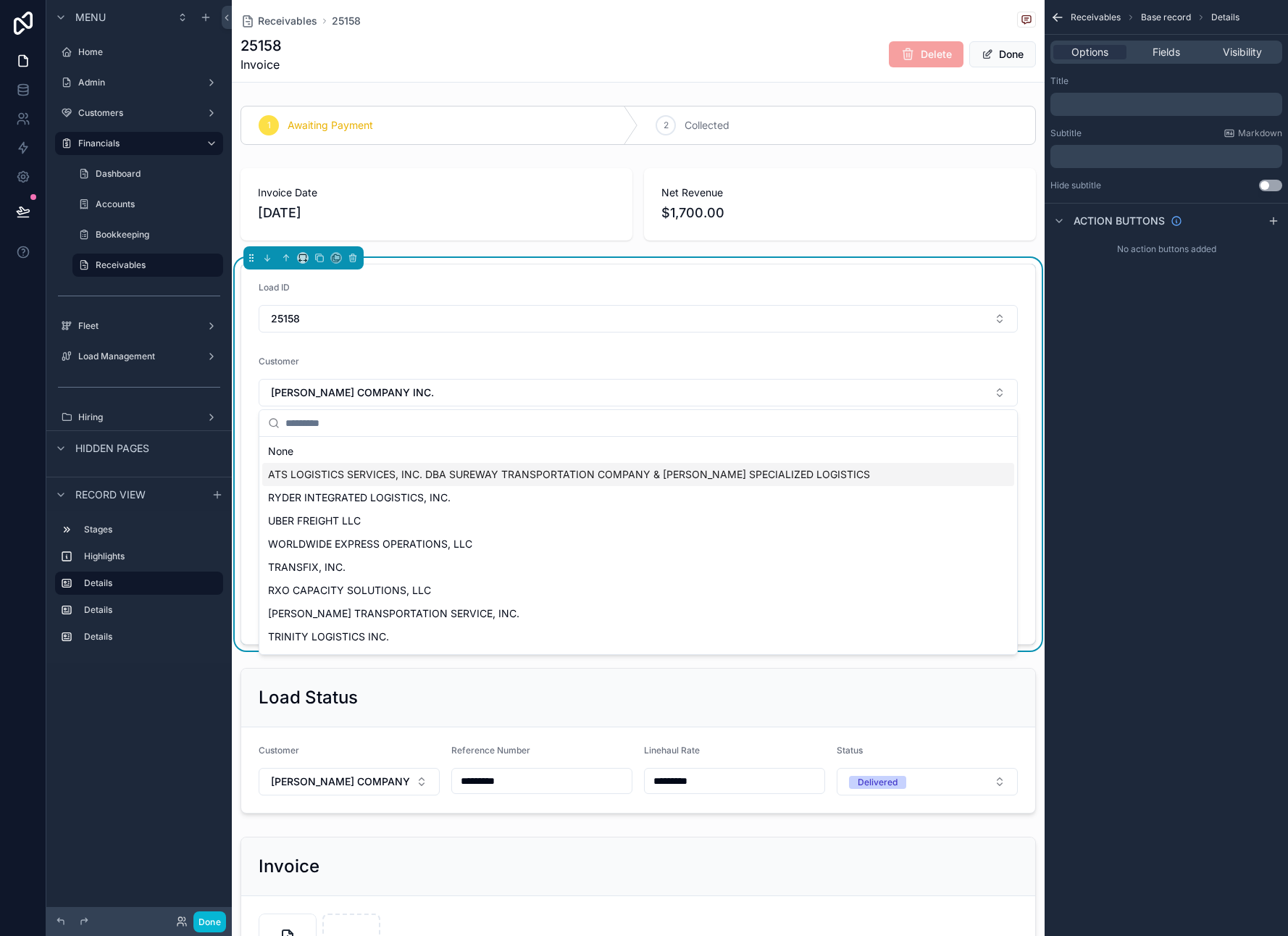
click at [1022, 384] on form "Load ID 25158 Customer [PERSON_NAME] COMPANY INC. Product or Service Descriptio…" at bounding box center [638, 454] width 795 height 380
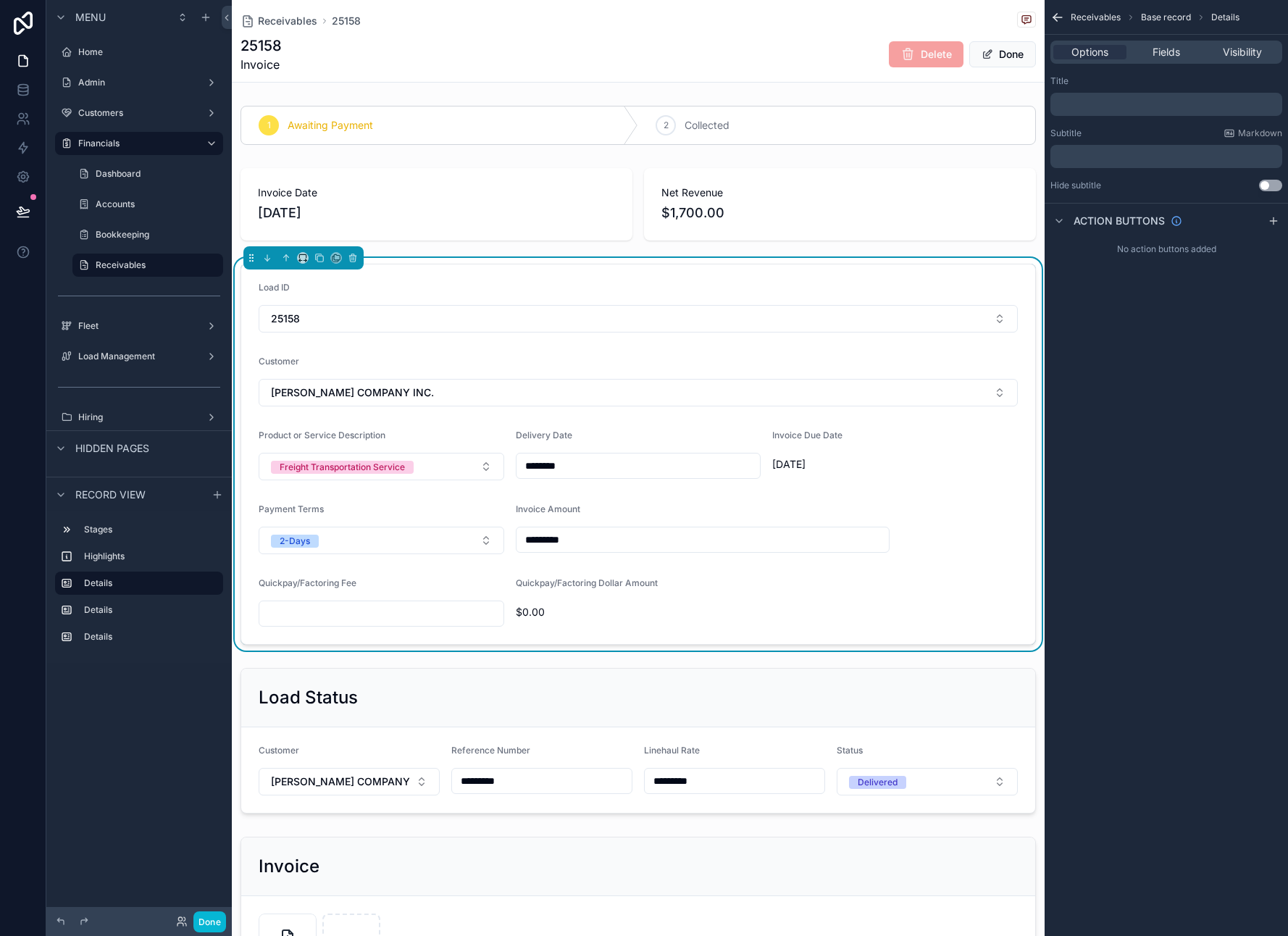
click at [1156, 62] on div "Options Fields Visibility" at bounding box center [1166, 52] width 231 height 23
click at [1157, 52] on span "Fields" at bounding box center [1166, 51] width 28 height 14
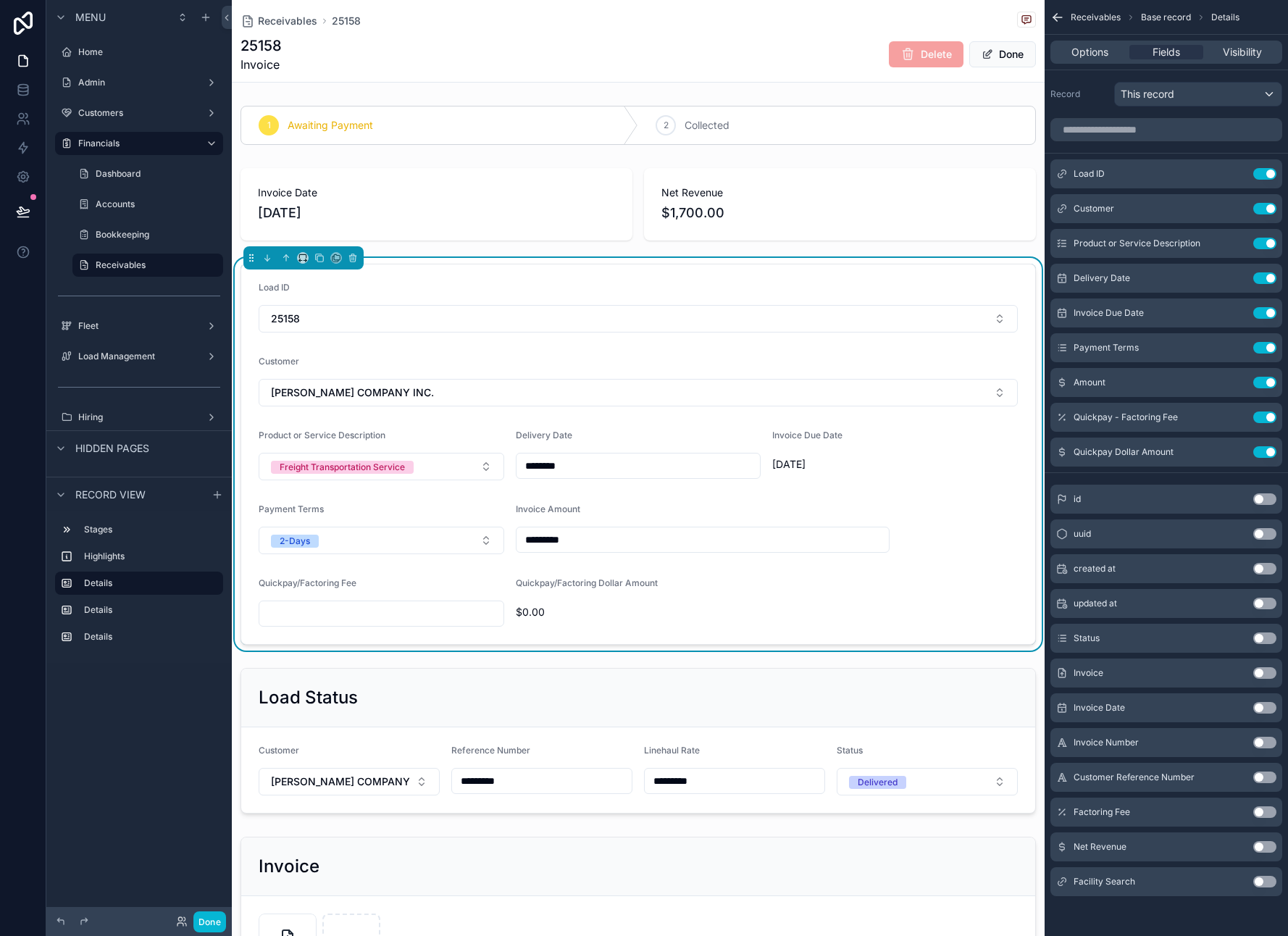
click at [1259, 811] on button "Use setting" at bounding box center [1265, 812] width 23 height 11
click at [1270, 488] on button "Use setting" at bounding box center [1265, 487] width 23 height 11
click at [1016, 52] on button "Done" at bounding box center [1003, 53] width 67 height 26
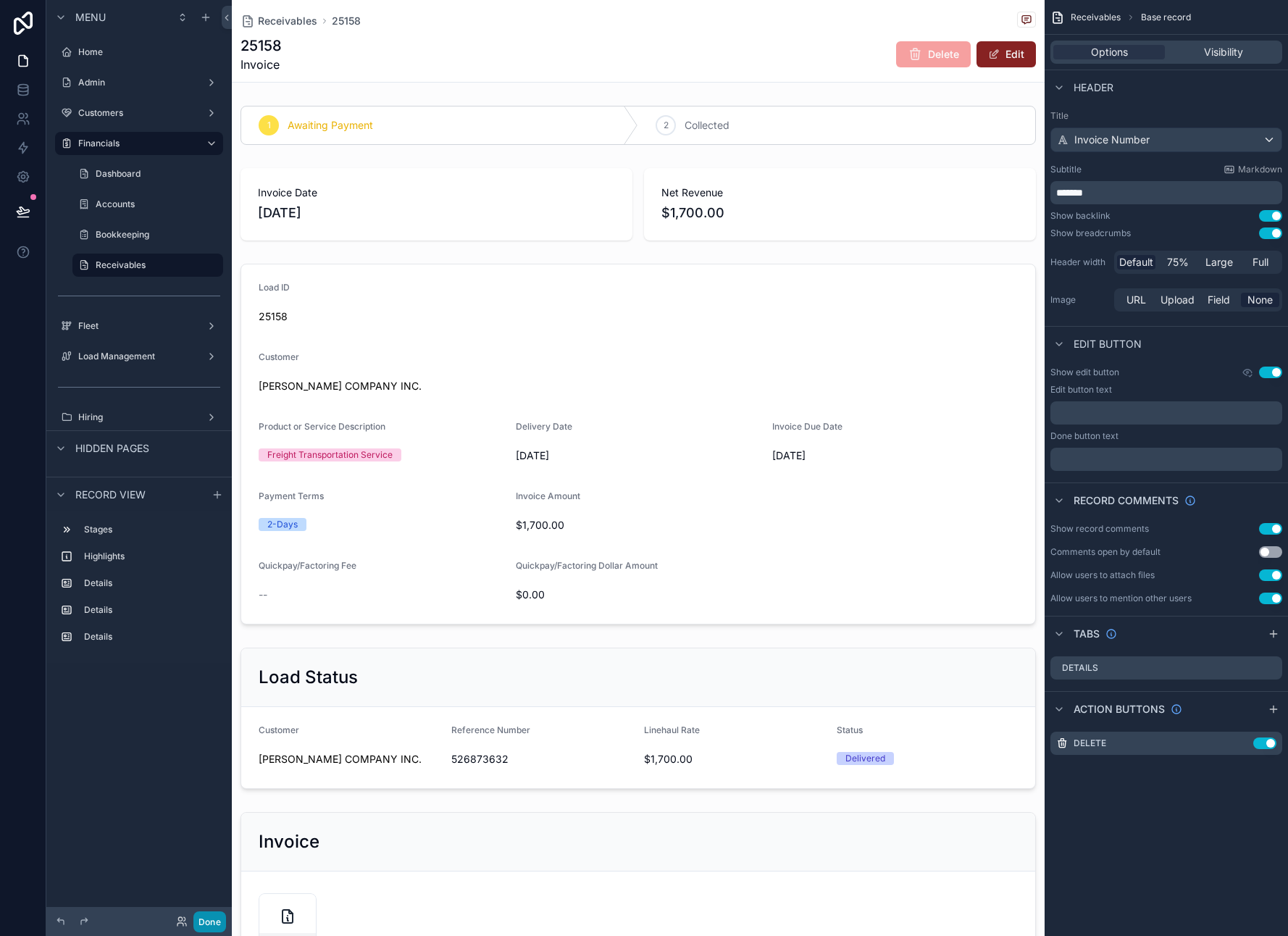
click at [211, 920] on button "Done" at bounding box center [210, 922] width 32 height 21
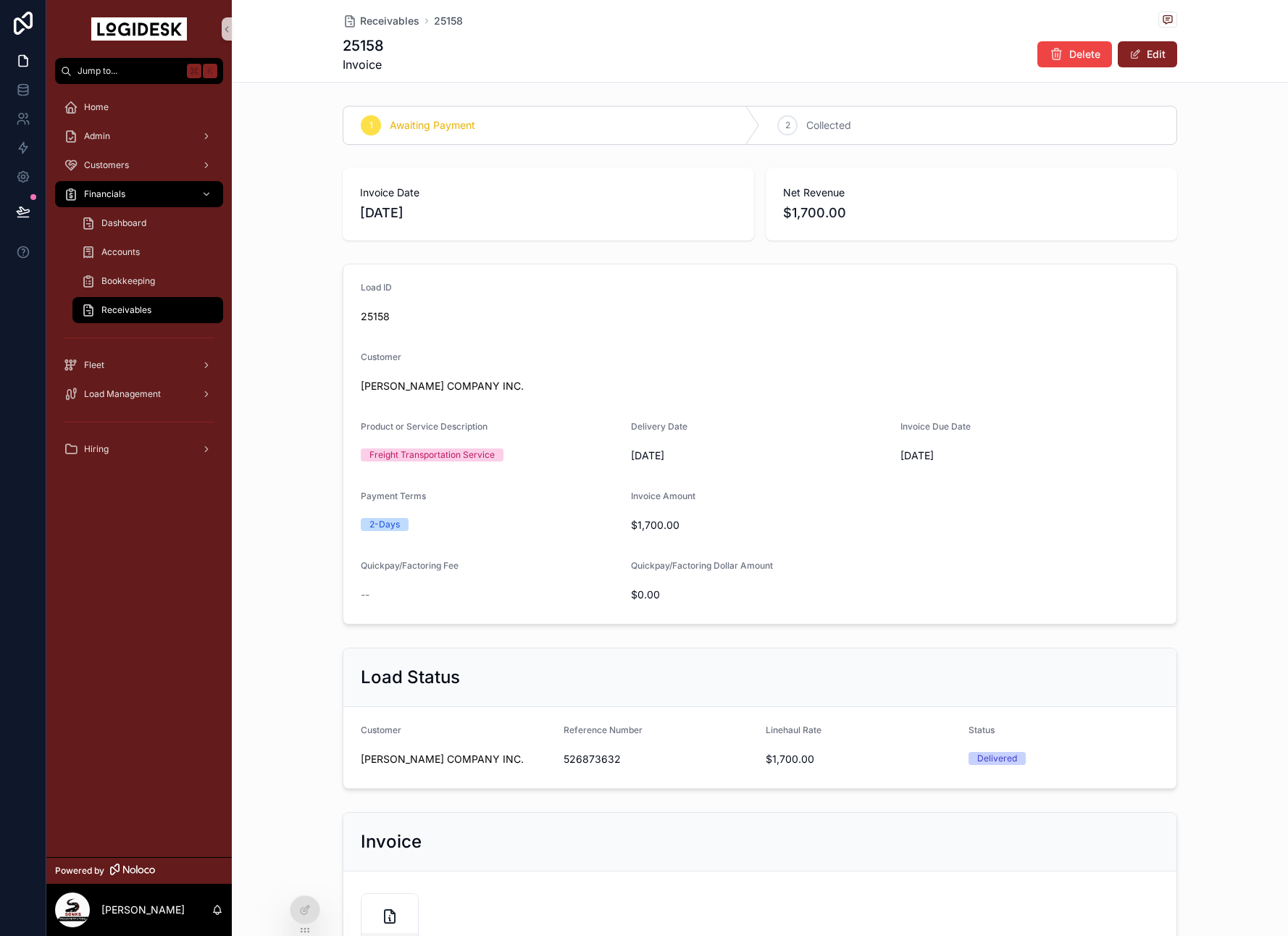
drag, startPoint x: 1130, startPoint y: 55, endPoint x: 1066, endPoint y: 101, distance: 78.8
click at [1130, 56] on span "scrollable content" at bounding box center [1136, 54] width 11 height 11
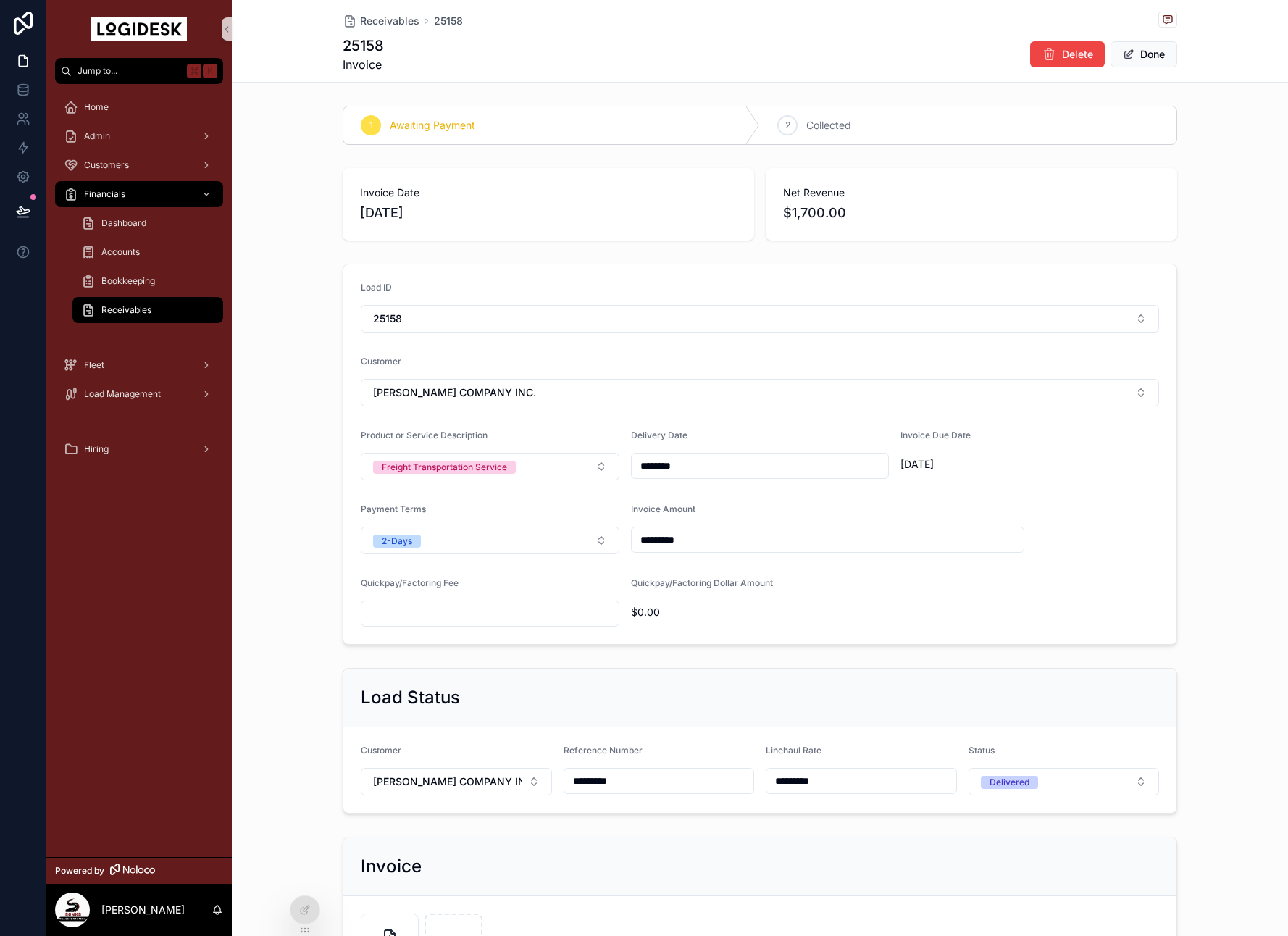
click at [410, 609] on input "scrollable content" at bounding box center [491, 613] width 257 height 20
type input "*****"
click at [1157, 57] on button "Done" at bounding box center [1144, 53] width 67 height 26
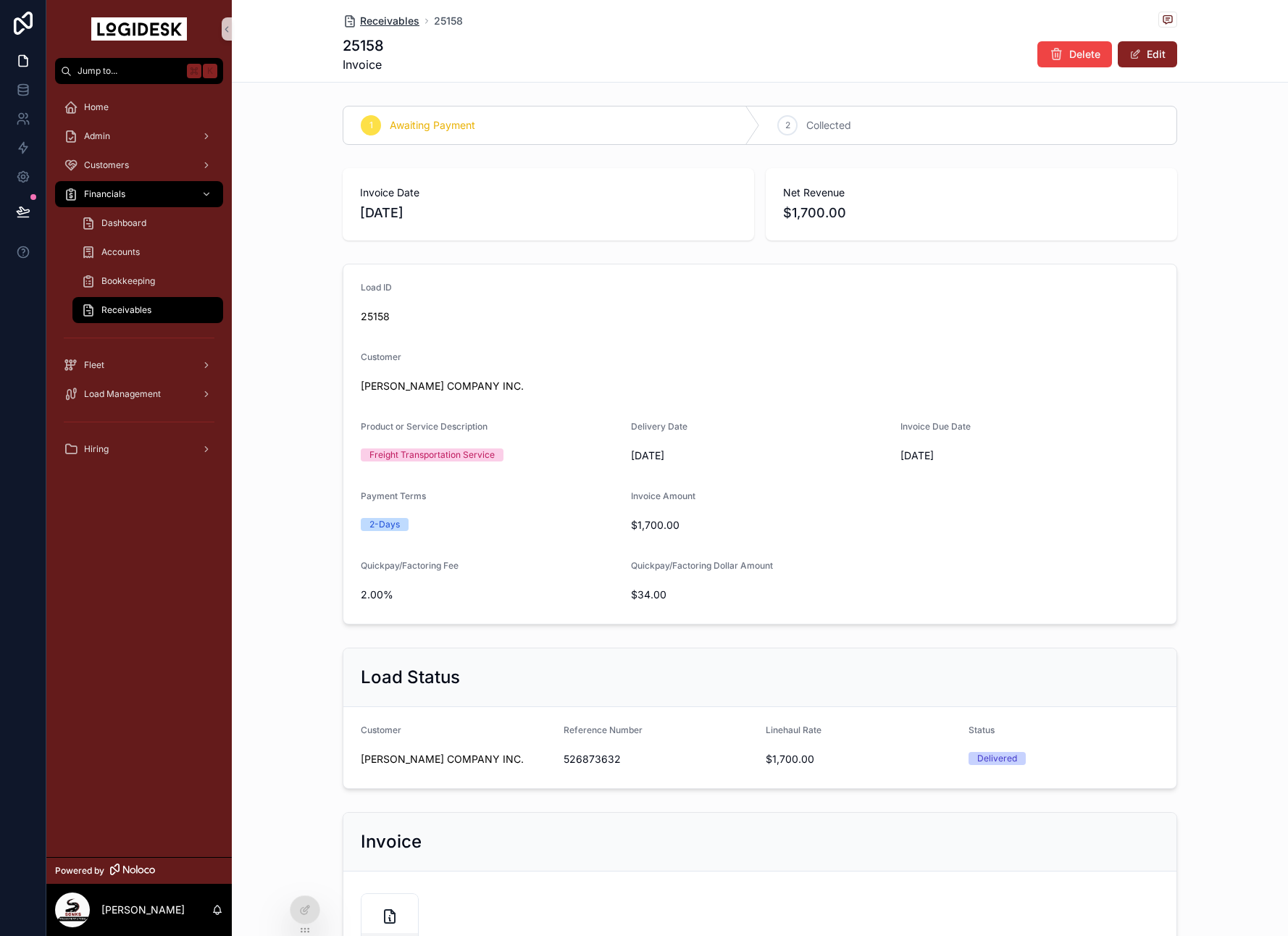
click at [383, 18] on span "Receivables" at bounding box center [390, 20] width 59 height 14
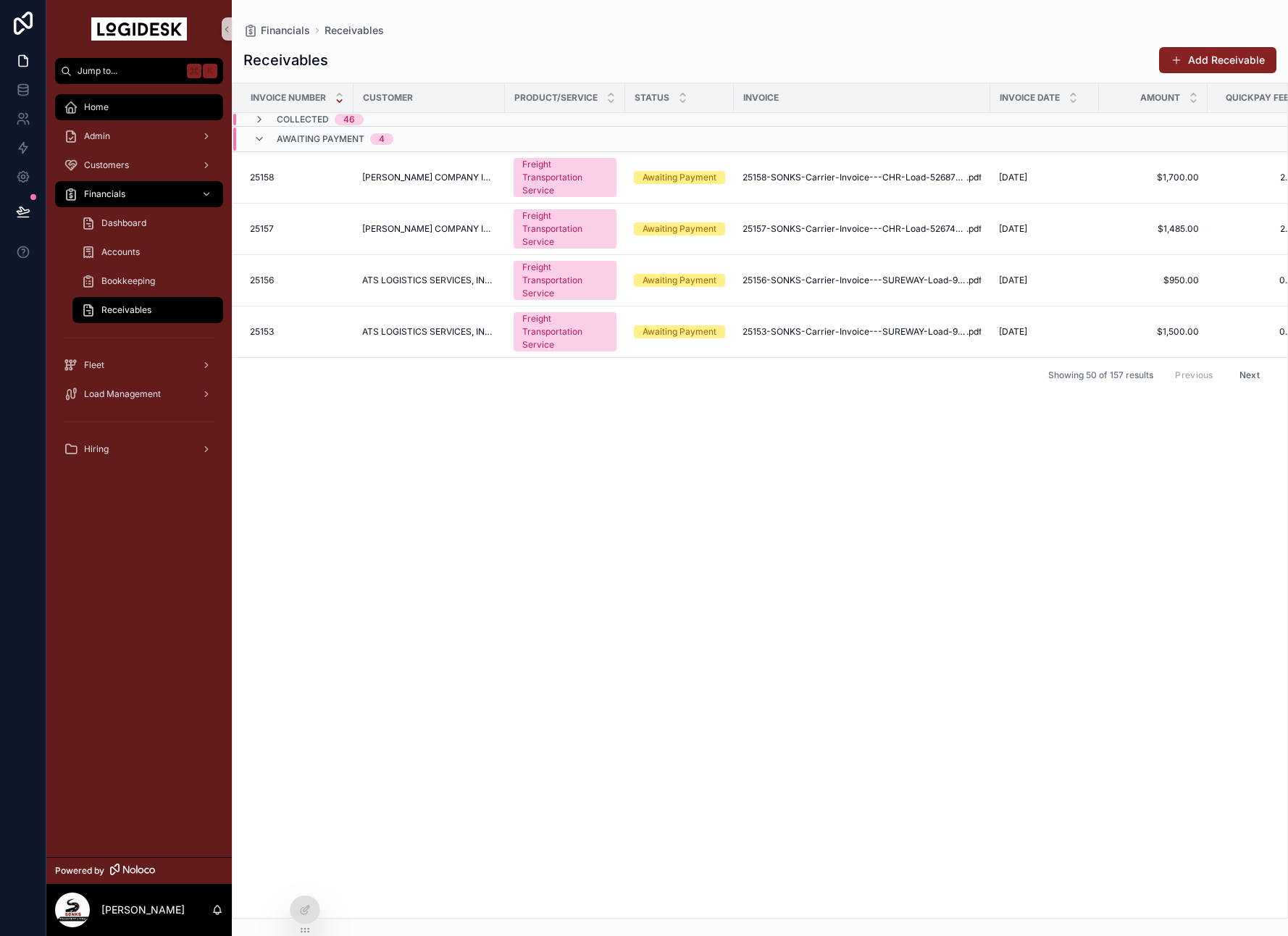
click at [117, 108] on div "Home" at bounding box center [139, 107] width 151 height 23
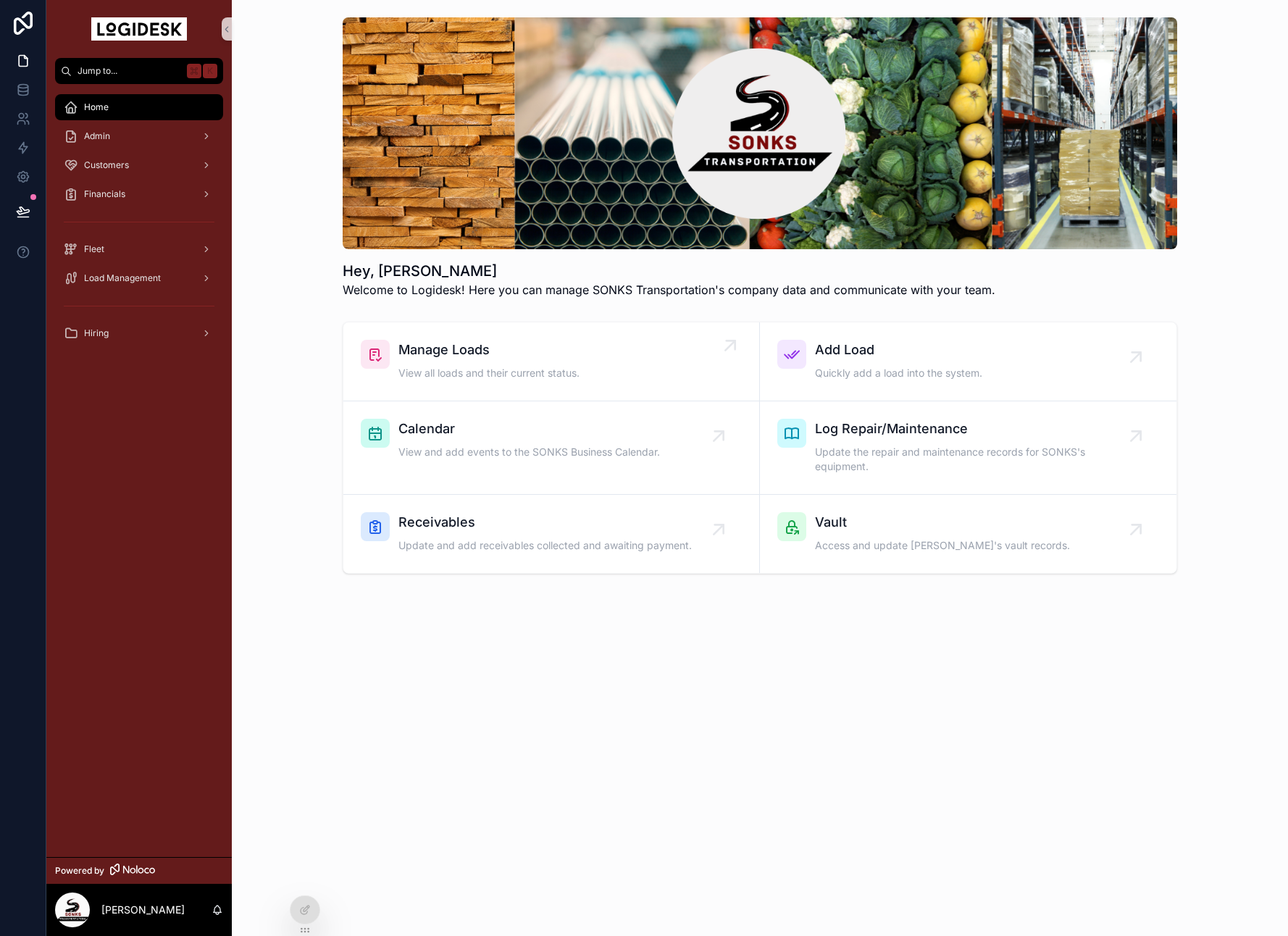
click at [592, 329] on link "Manage Loads View all loads and their current status." at bounding box center [552, 361] width 416 height 79
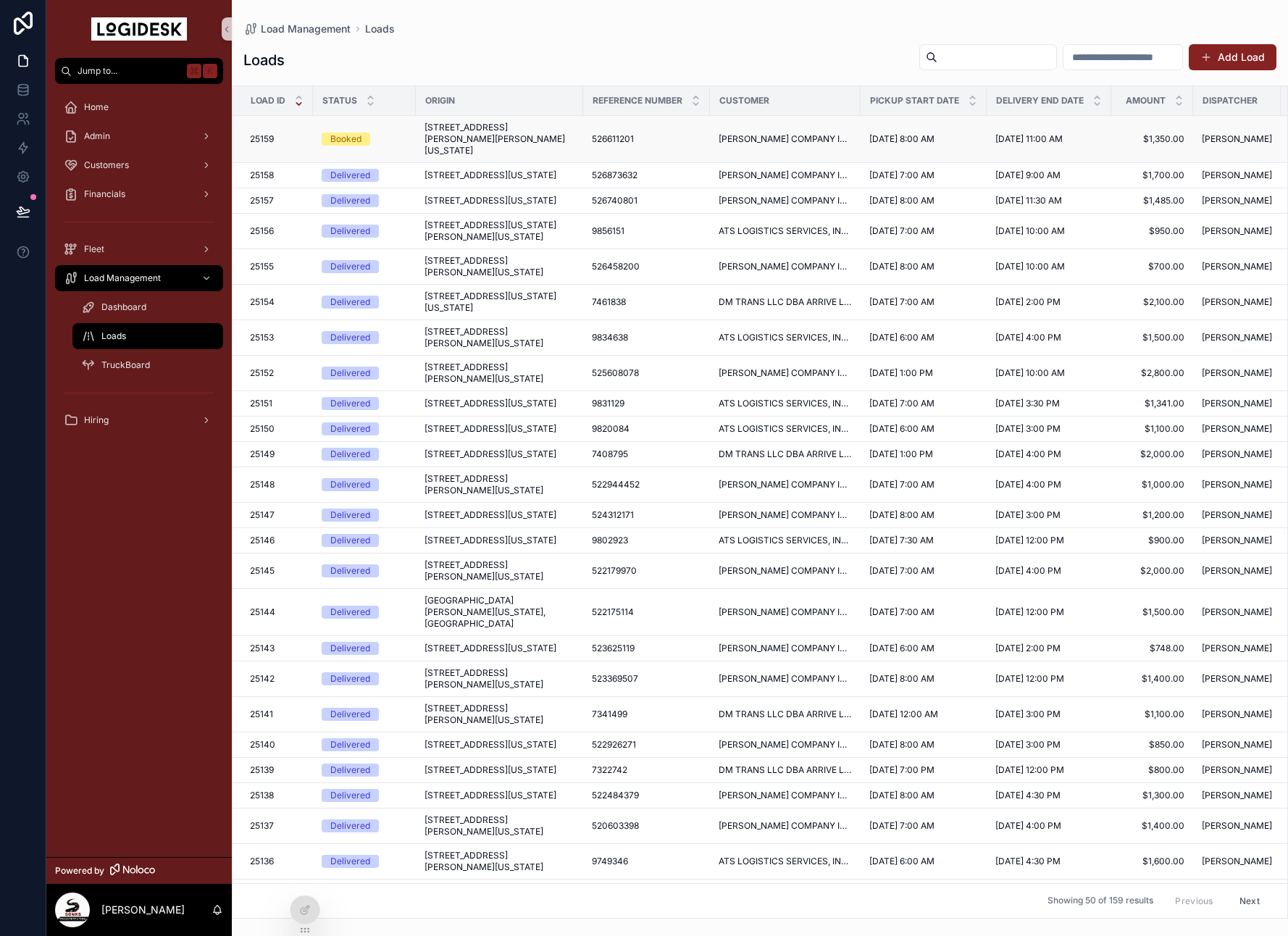
click at [448, 129] on span "[STREET_ADDRESS][PERSON_NAME][PERSON_NAME][US_STATE]" at bounding box center [499, 139] width 150 height 35
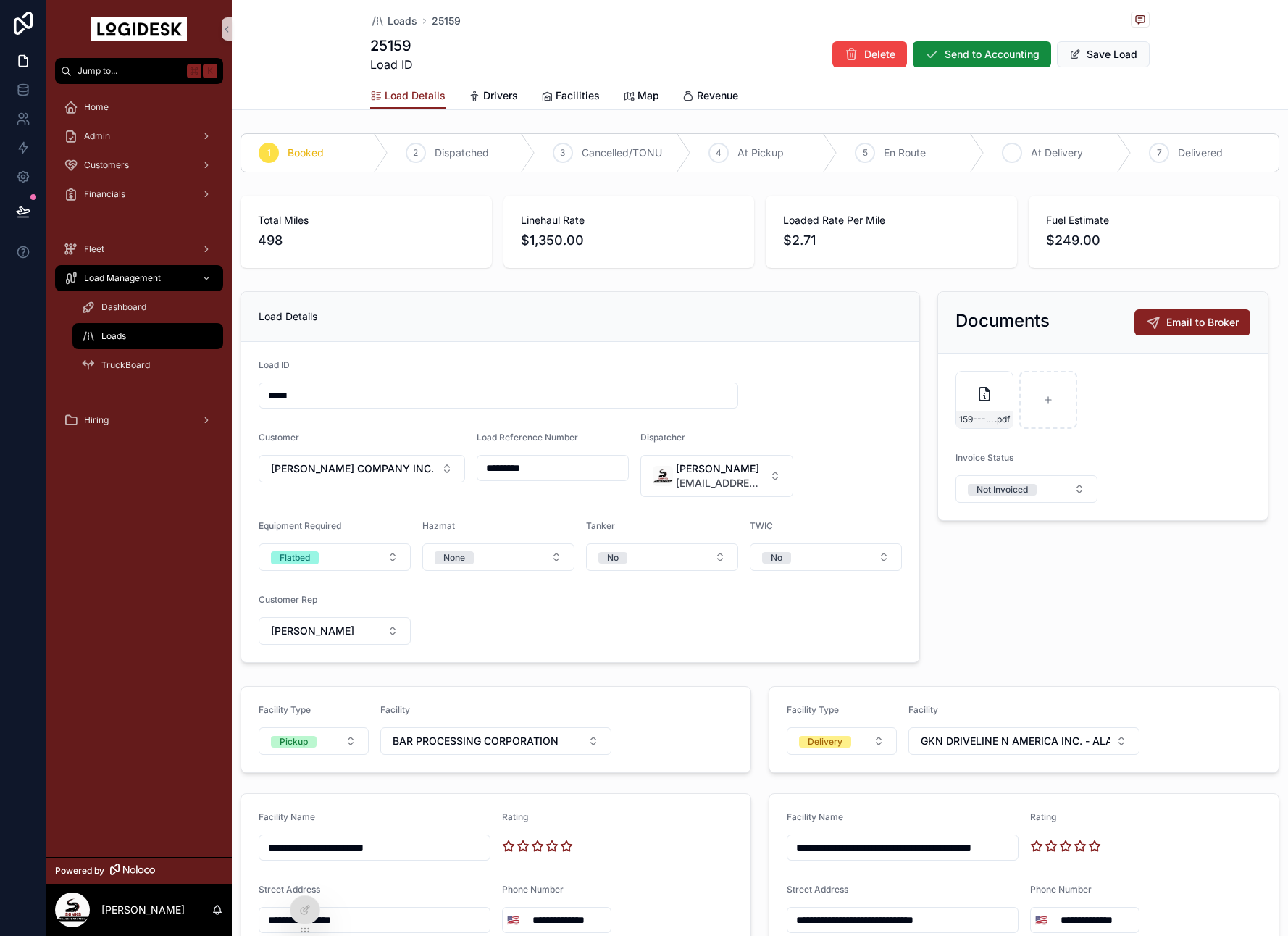
click at [0, 0] on icon "scrollable content" at bounding box center [0, 0] width 0 height 0
click at [413, 22] on span "Loads" at bounding box center [402, 20] width 30 height 14
